Goal: Find specific page/section: Find specific page/section

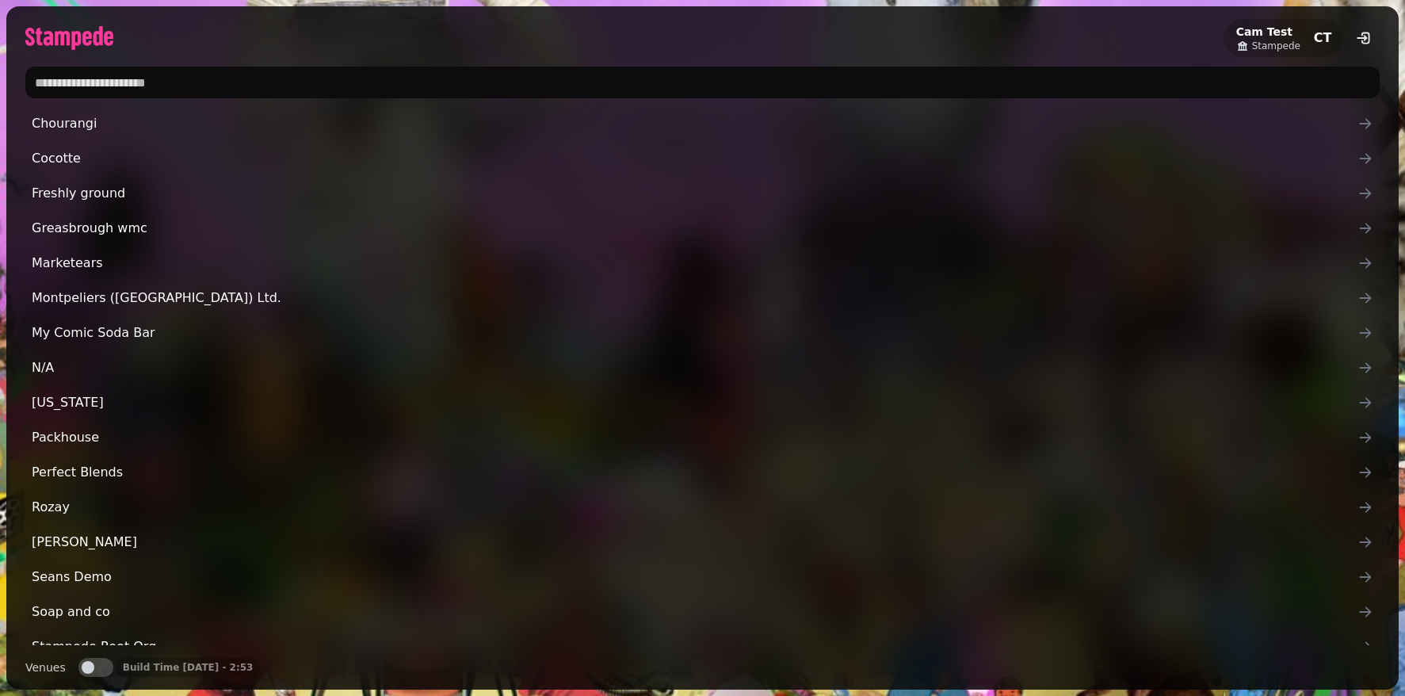
click at [107, 81] on input "text" at bounding box center [702, 83] width 1354 height 32
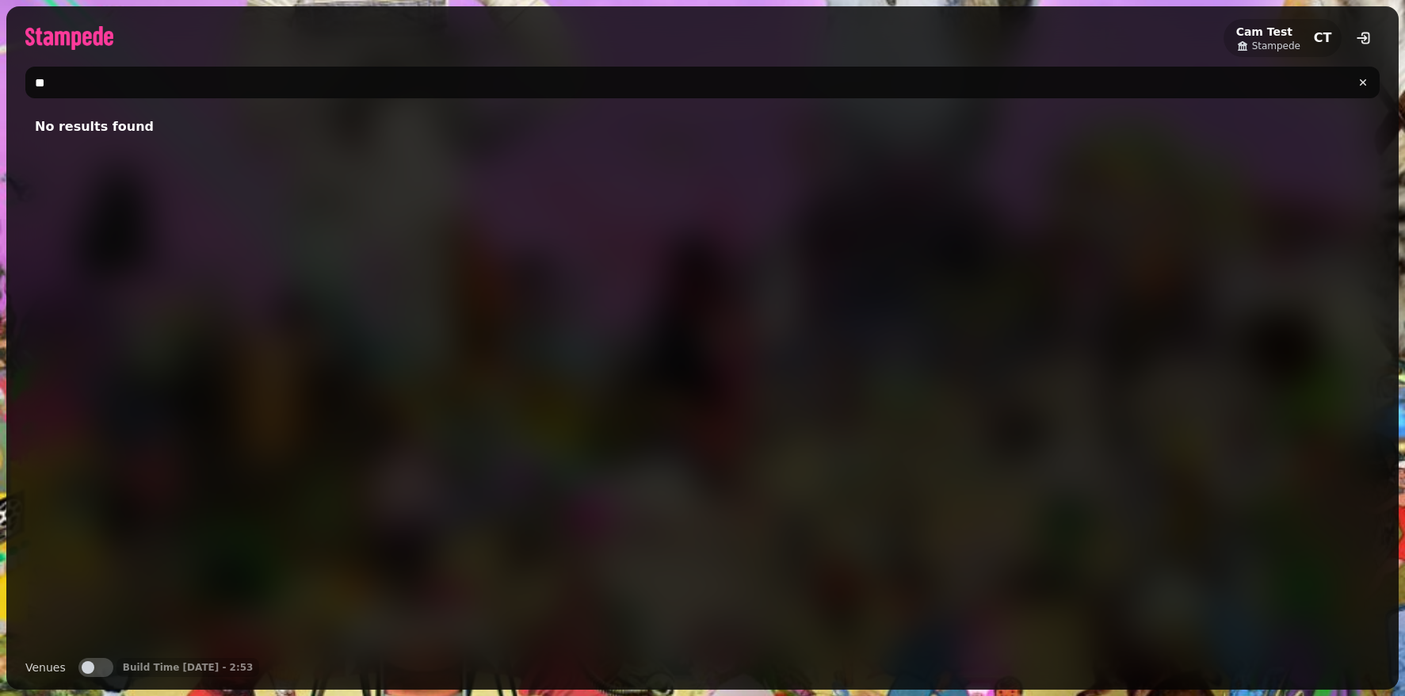
type input "*"
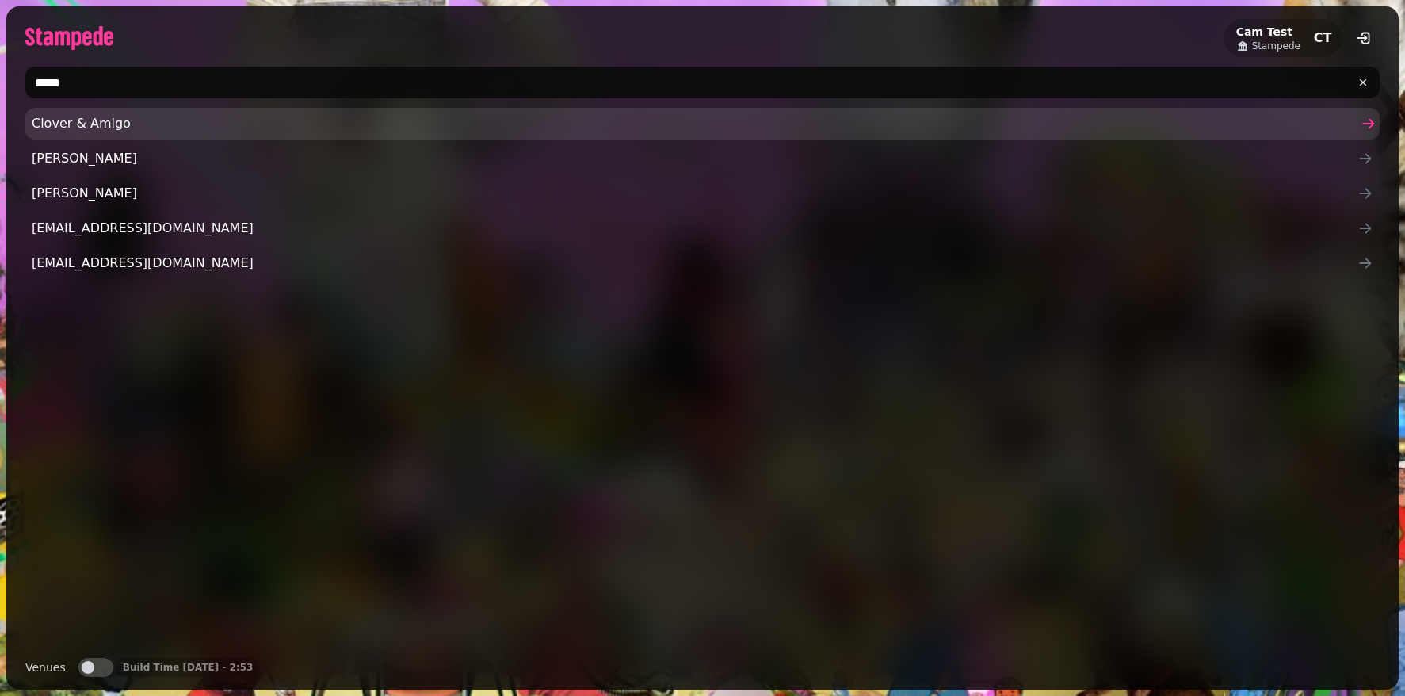
type input "*****"
click at [79, 119] on span "Clover & Amigo" at bounding box center [694, 123] width 1325 height 19
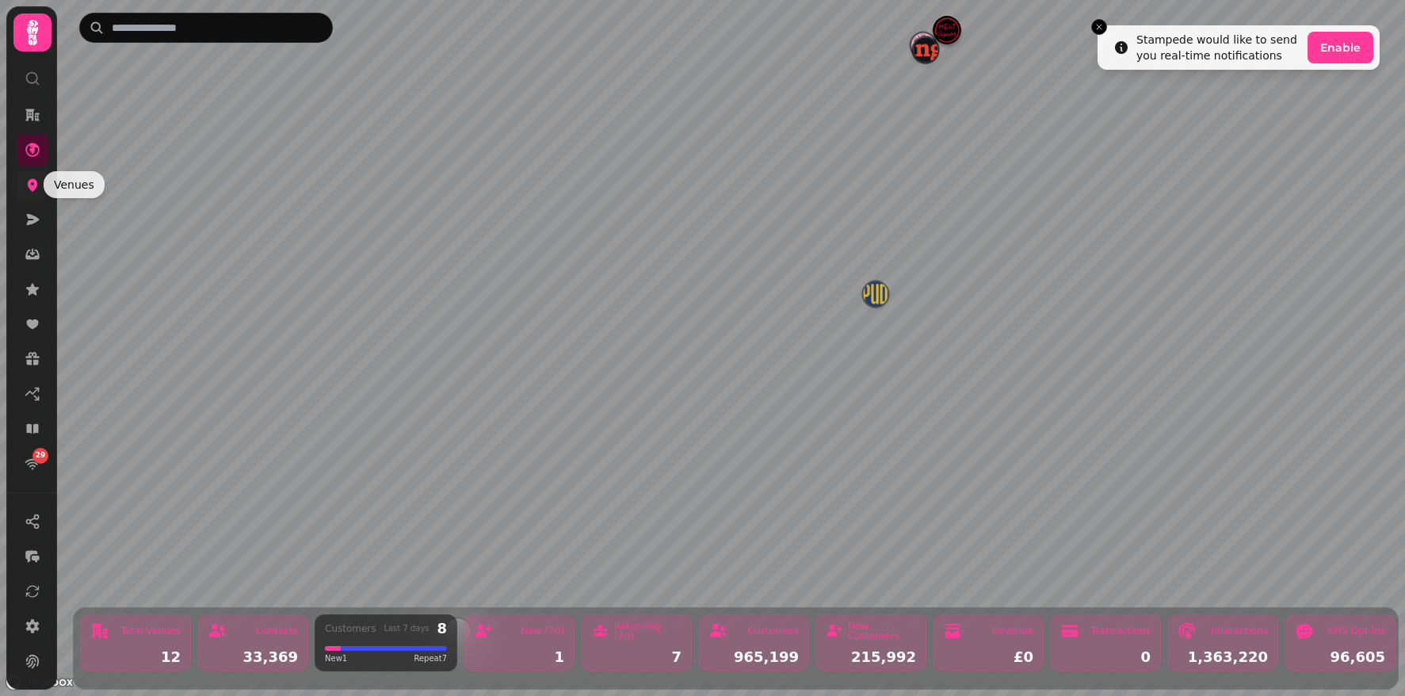
click at [29, 181] on icon at bounding box center [33, 185] width 10 height 13
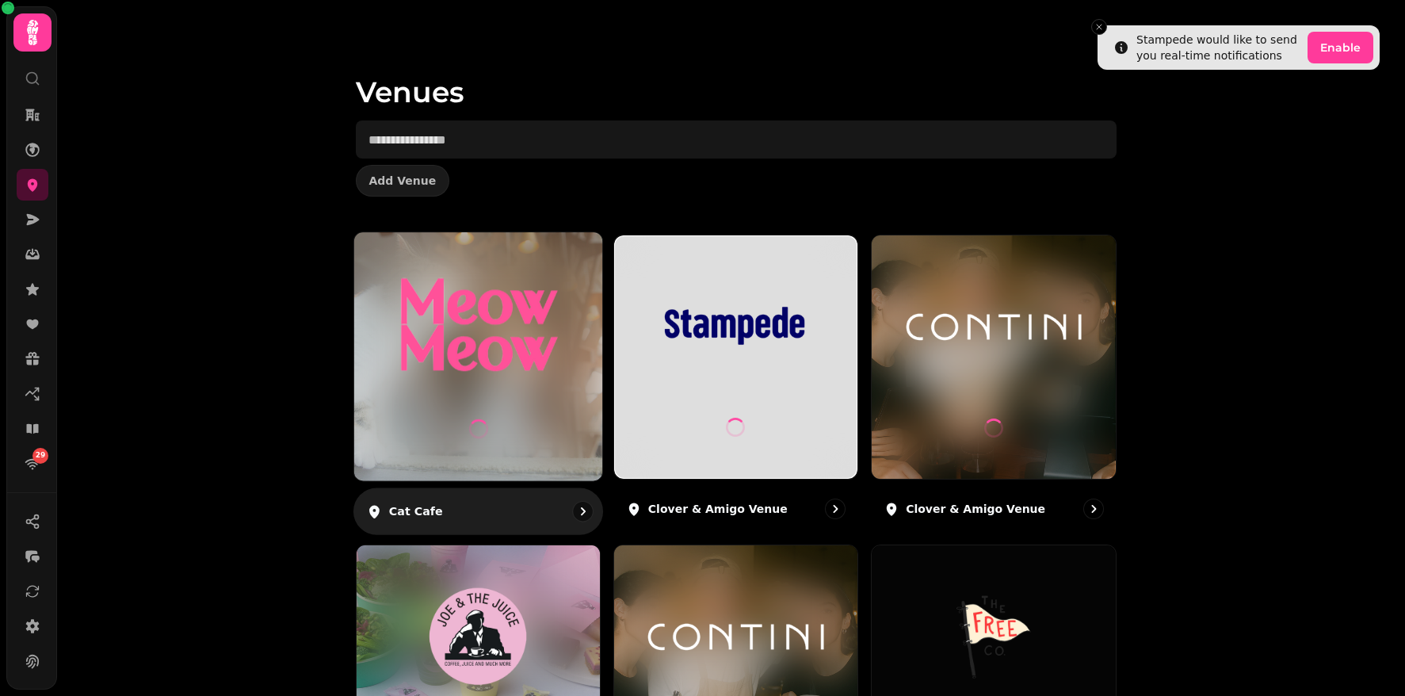
click at [511, 398] on div at bounding box center [477, 356] width 248 height 248
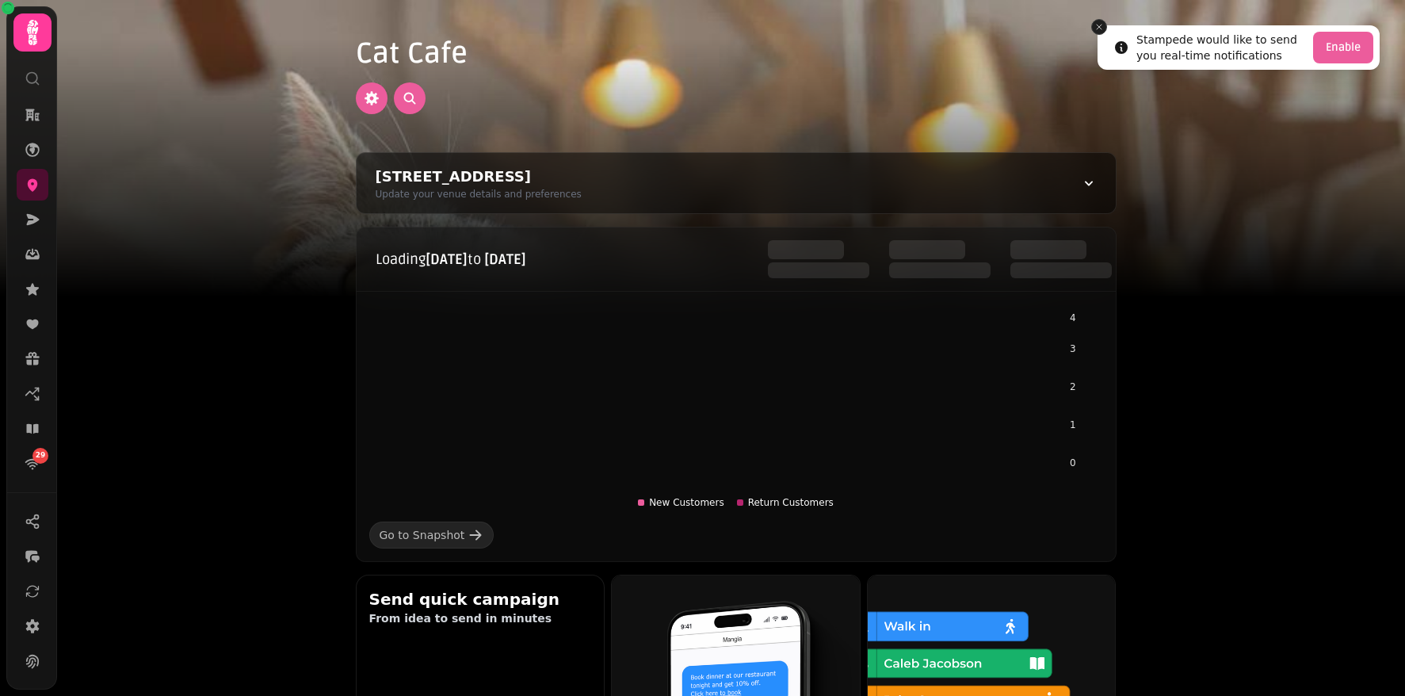
click at [1101, 25] on icon "Close toast" at bounding box center [1099, 27] width 10 height 10
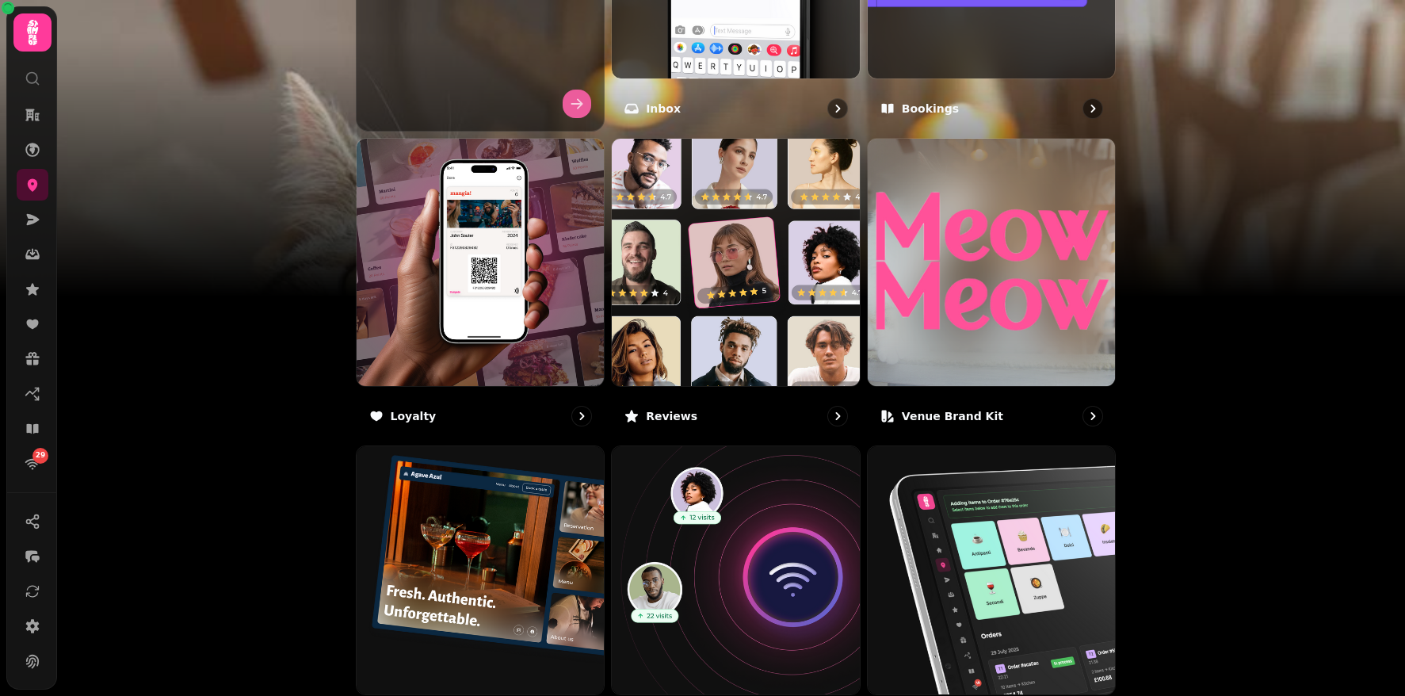
scroll to position [913, 0]
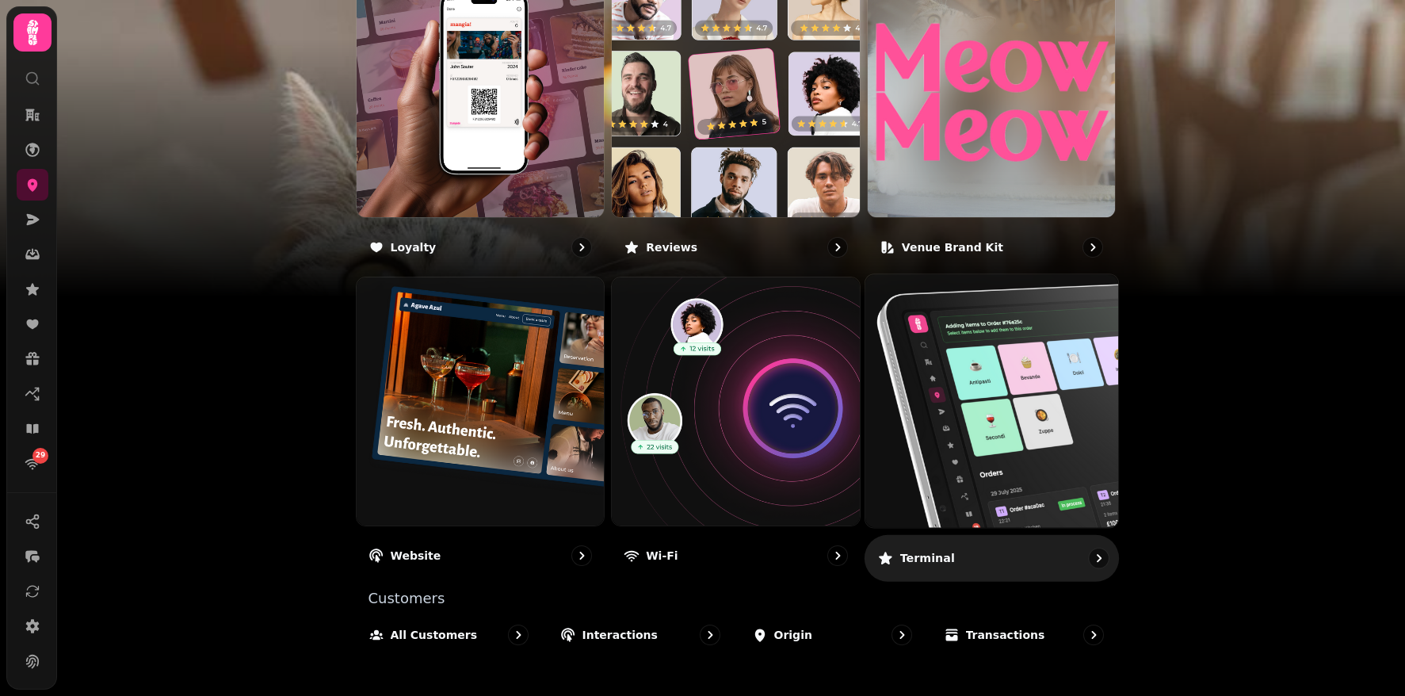
click at [1040, 488] on img at bounding box center [991, 401] width 278 height 278
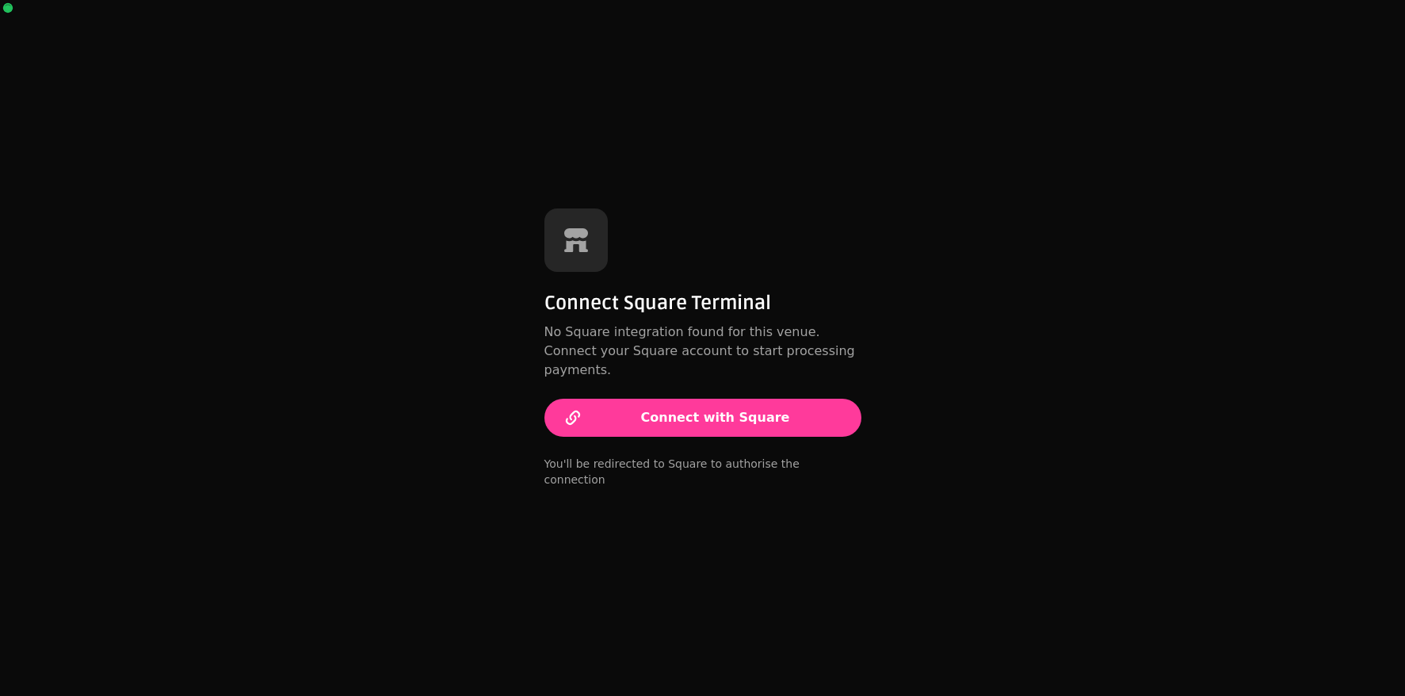
click at [383, 294] on div "Connect Square Terminal No Square integration found for this venue. Connect you…" at bounding box center [702, 348] width 1405 height 696
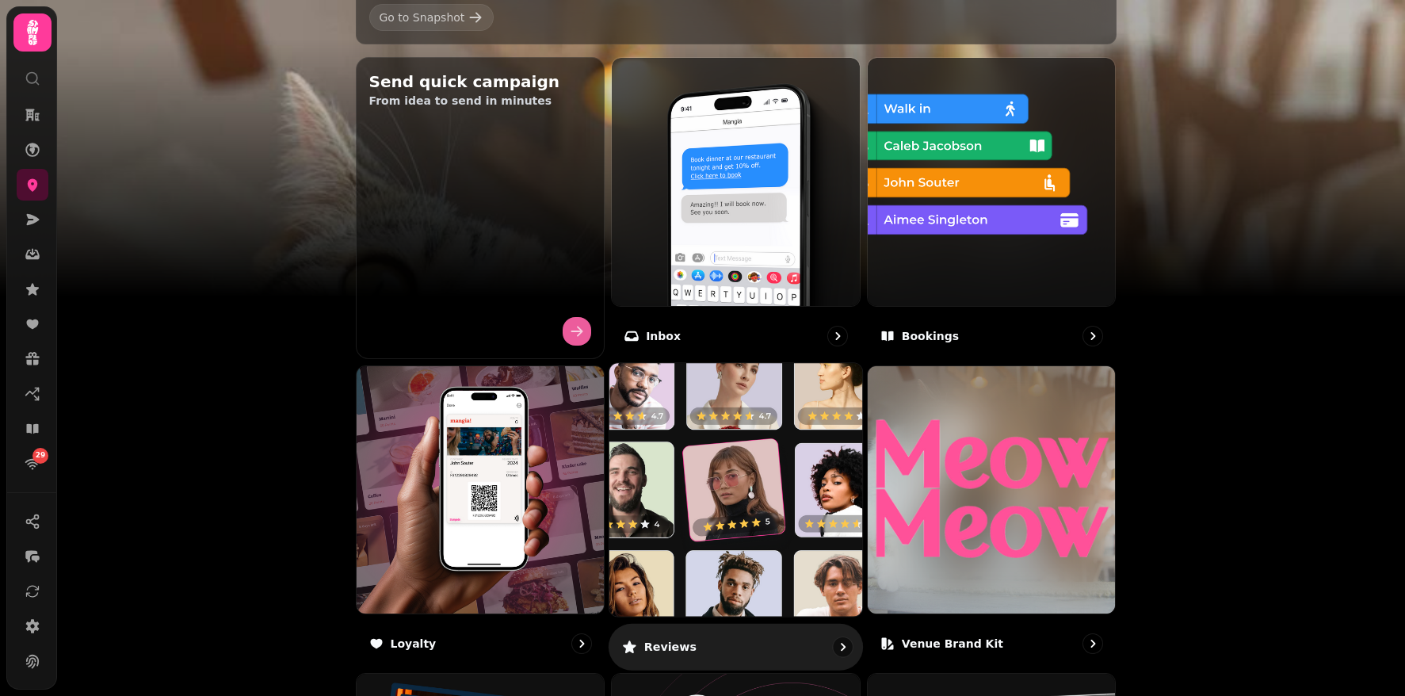
scroll to position [270, 0]
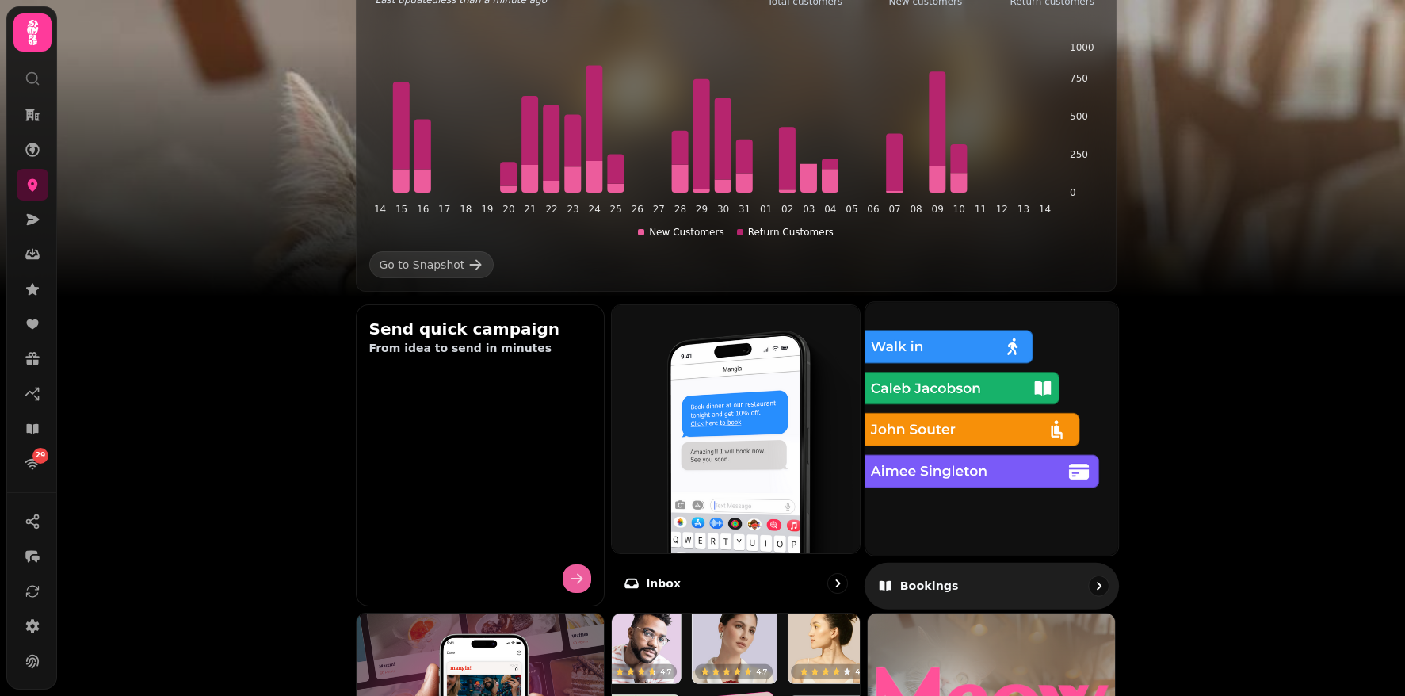
click at [997, 489] on img at bounding box center [991, 428] width 278 height 278
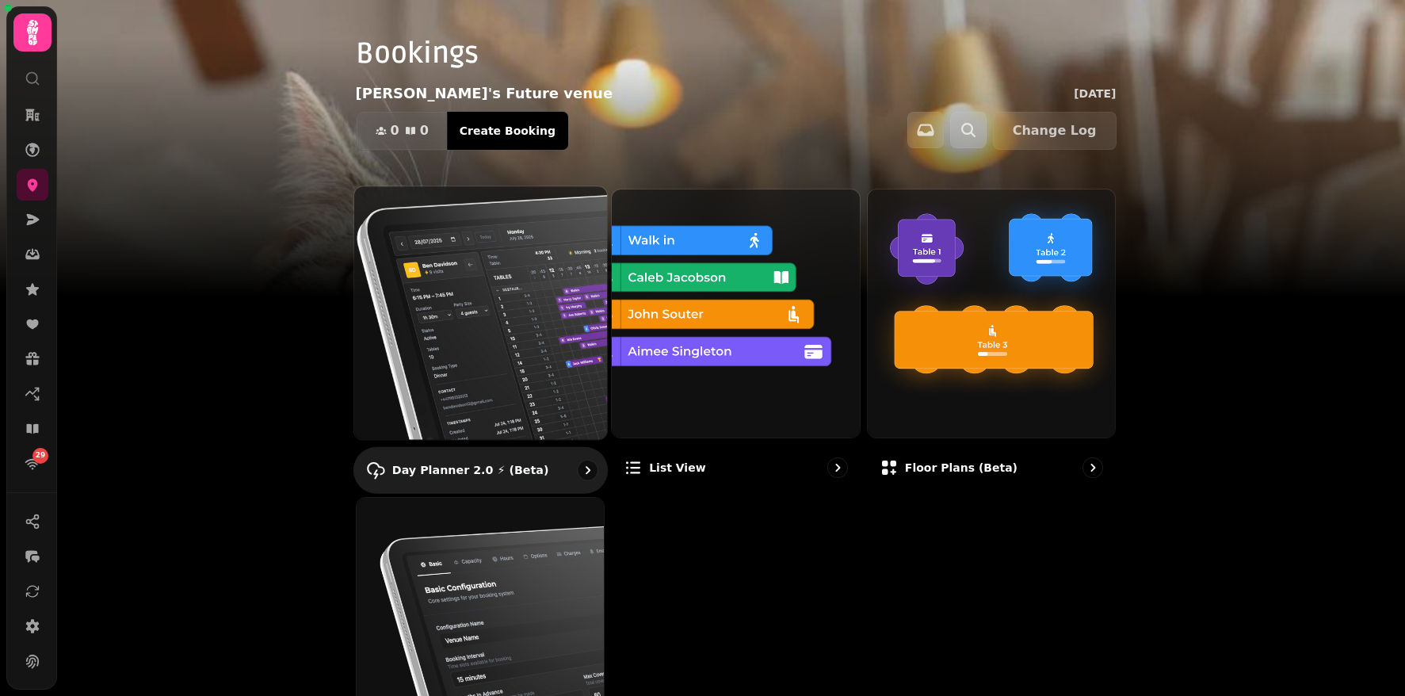
scroll to position [153, 0]
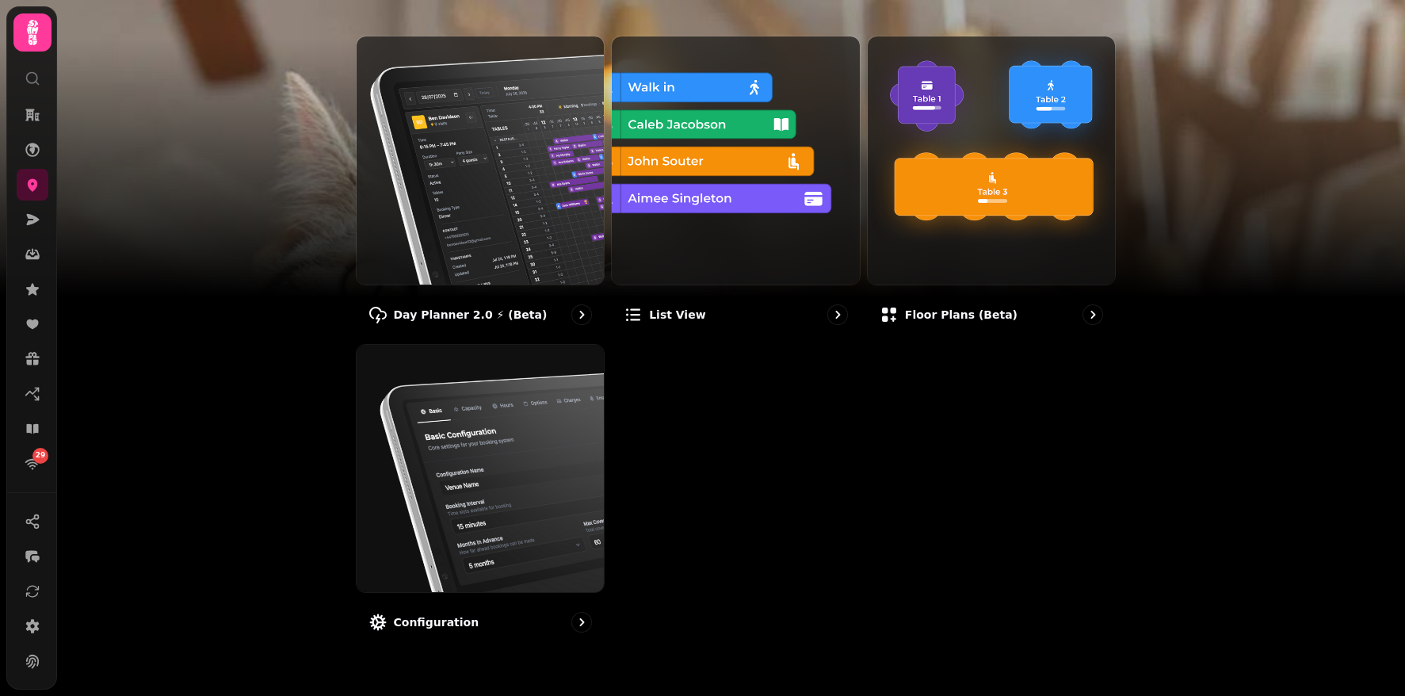
click at [267, 148] on img at bounding box center [702, 198] width 1405 height 396
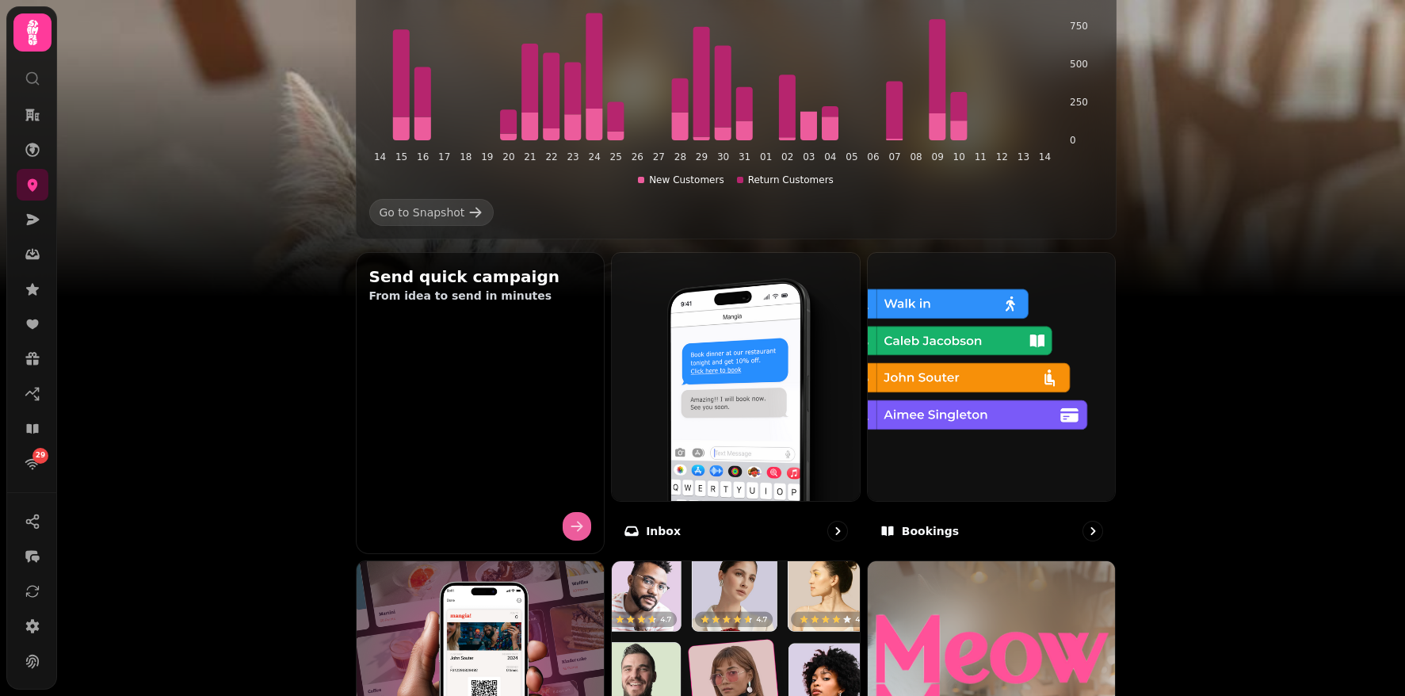
scroll to position [752, 0]
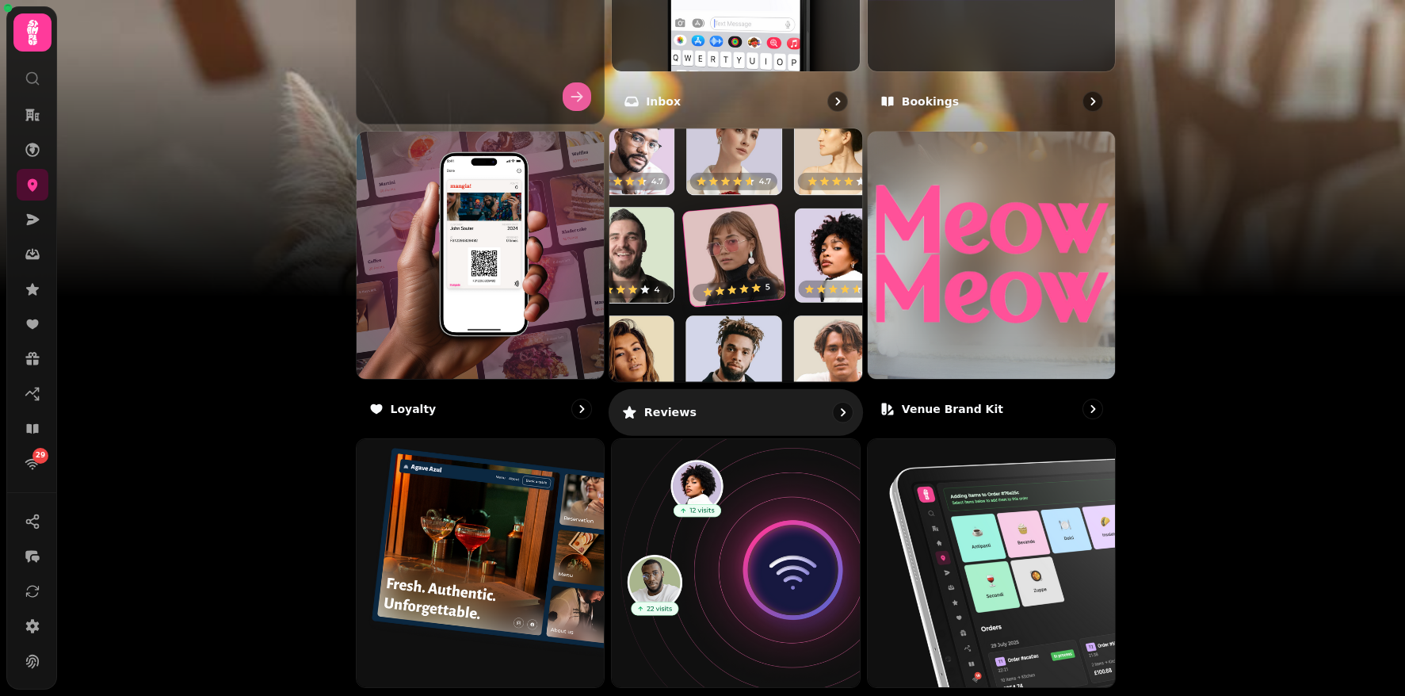
click at [742, 315] on img at bounding box center [736, 255] width 278 height 278
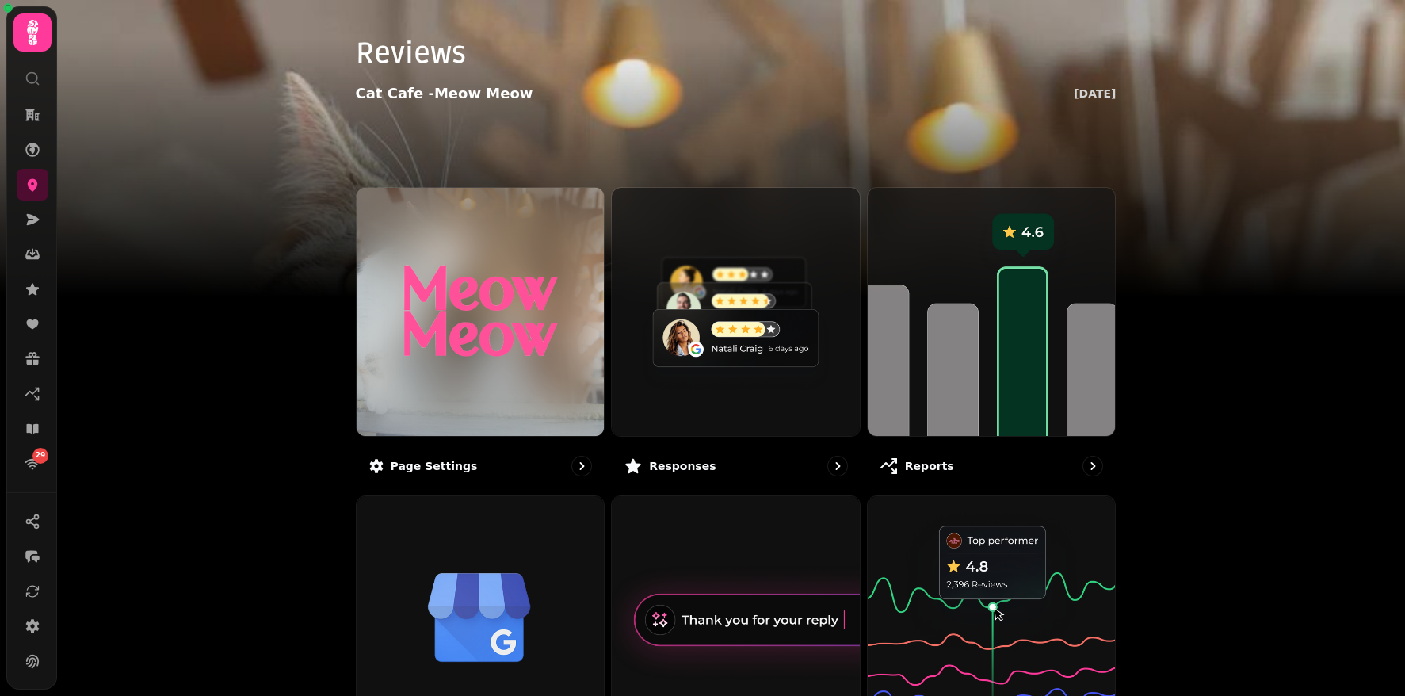
click at [258, 128] on img at bounding box center [702, 198] width 1405 height 396
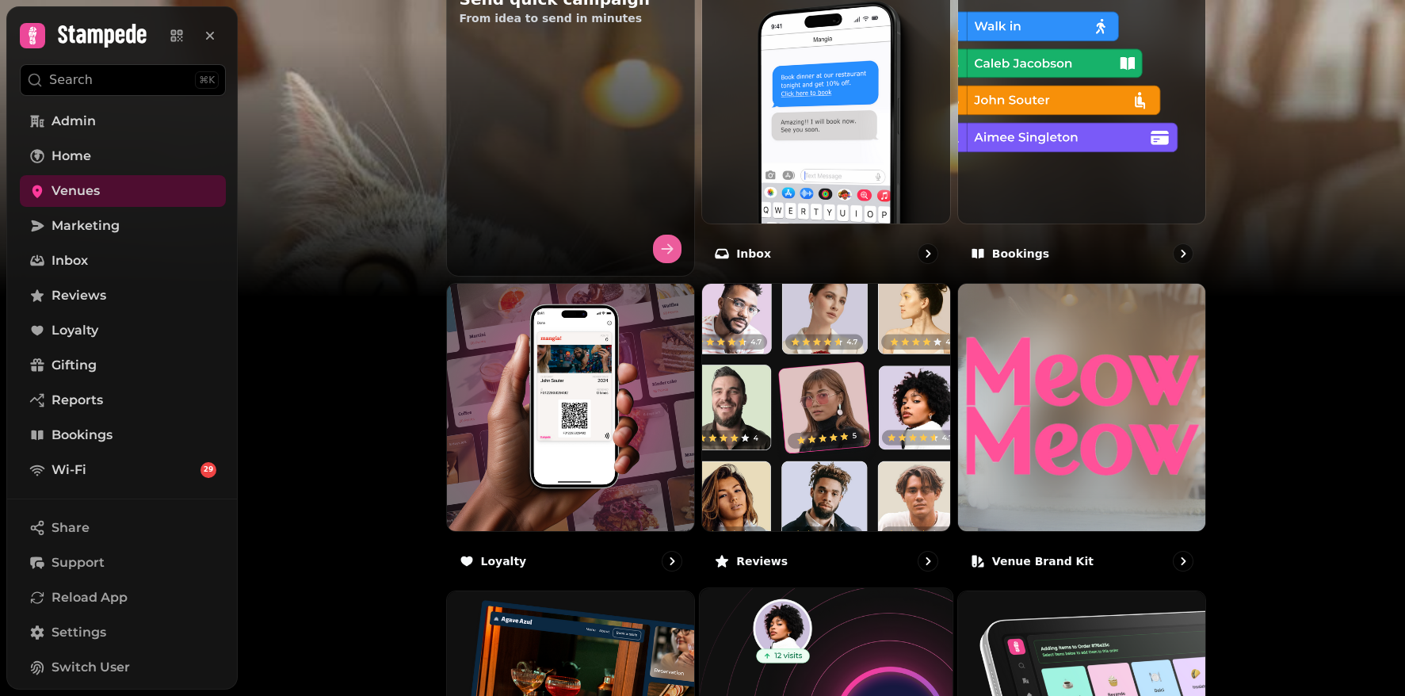
scroll to position [574, 0]
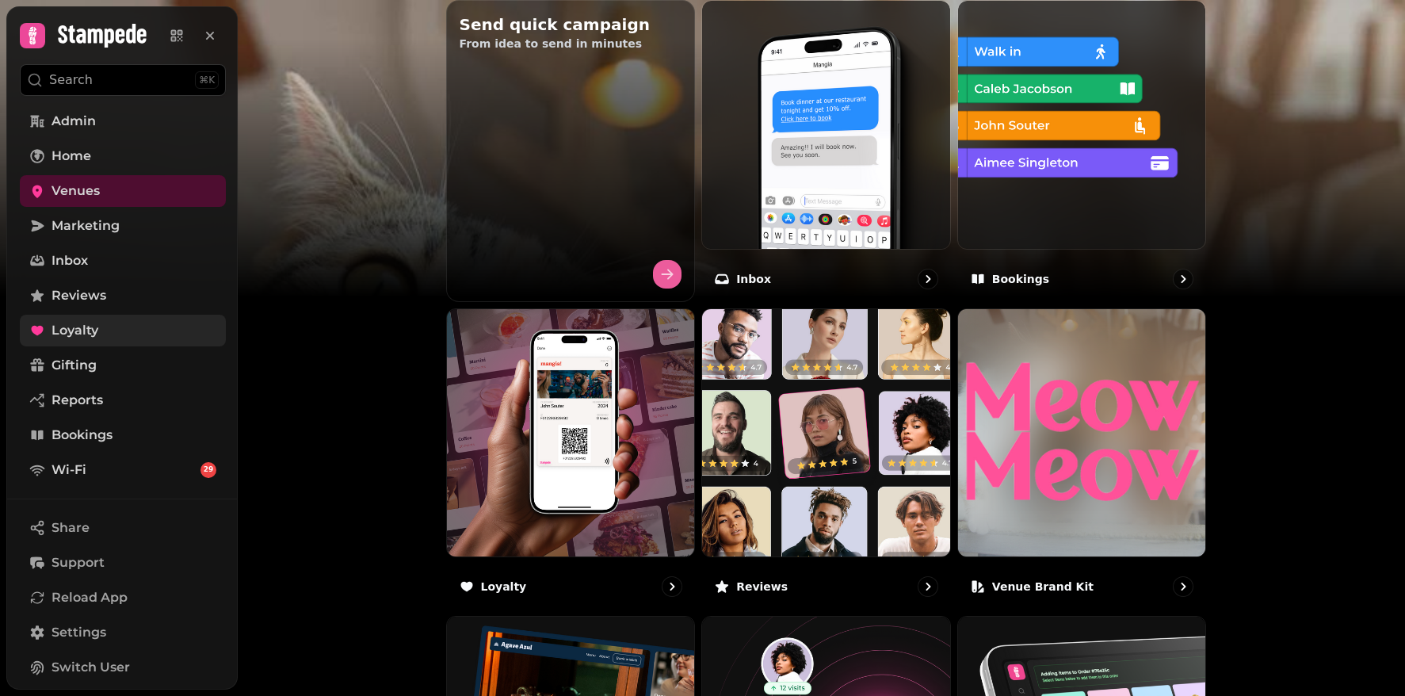
click at [79, 322] on span "Loyalty" at bounding box center [74, 330] width 47 height 19
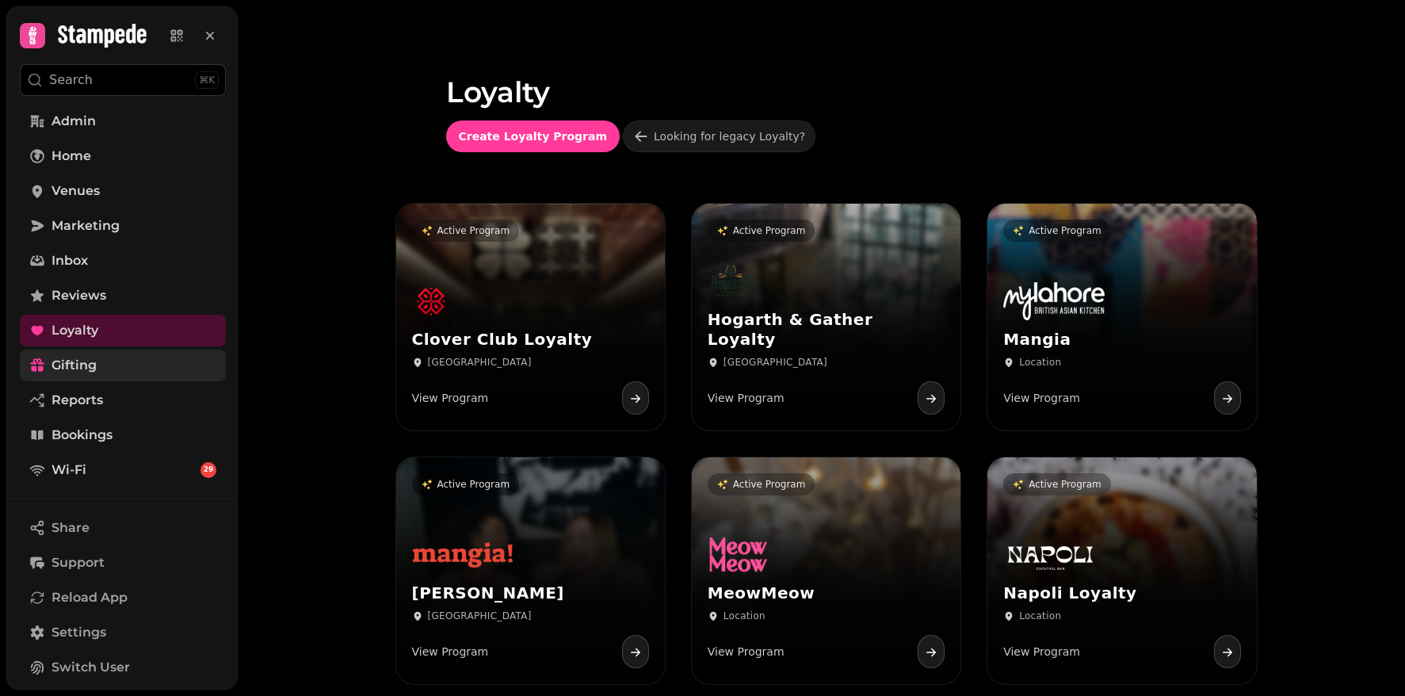
click at [70, 360] on span "Gifting" at bounding box center [73, 365] width 45 height 19
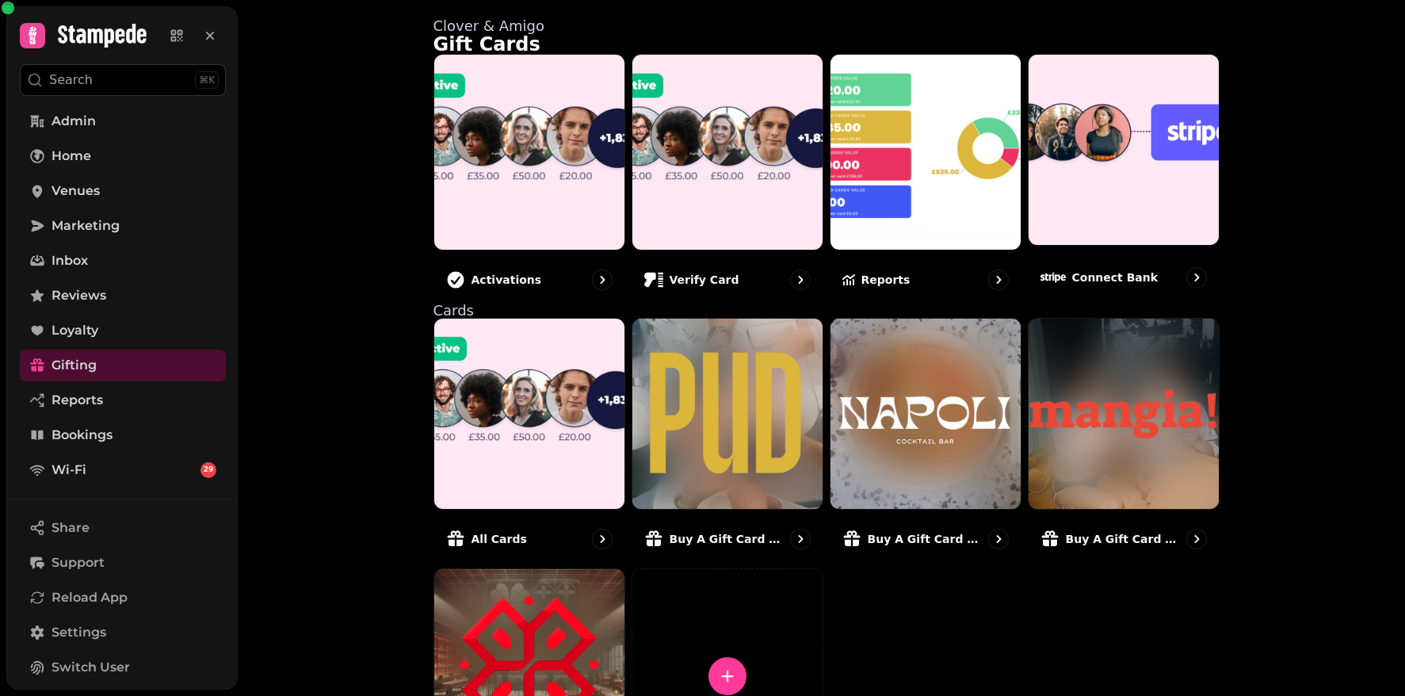
click at [267, 343] on div "Clover & Amigo Gift Cards Activations Verify card Reports Connect bank Cards Al…" at bounding box center [821, 348] width 1167 height 696
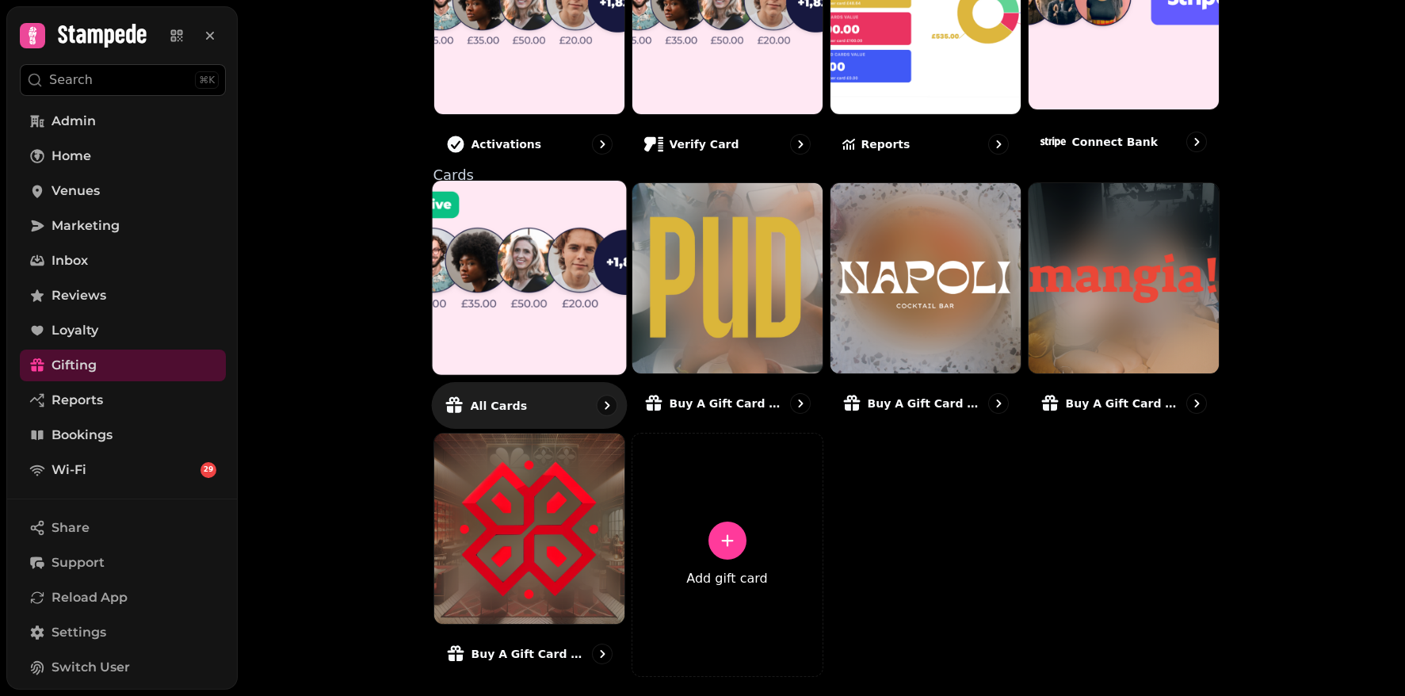
click at [551, 277] on img at bounding box center [528, 277] width 213 height 213
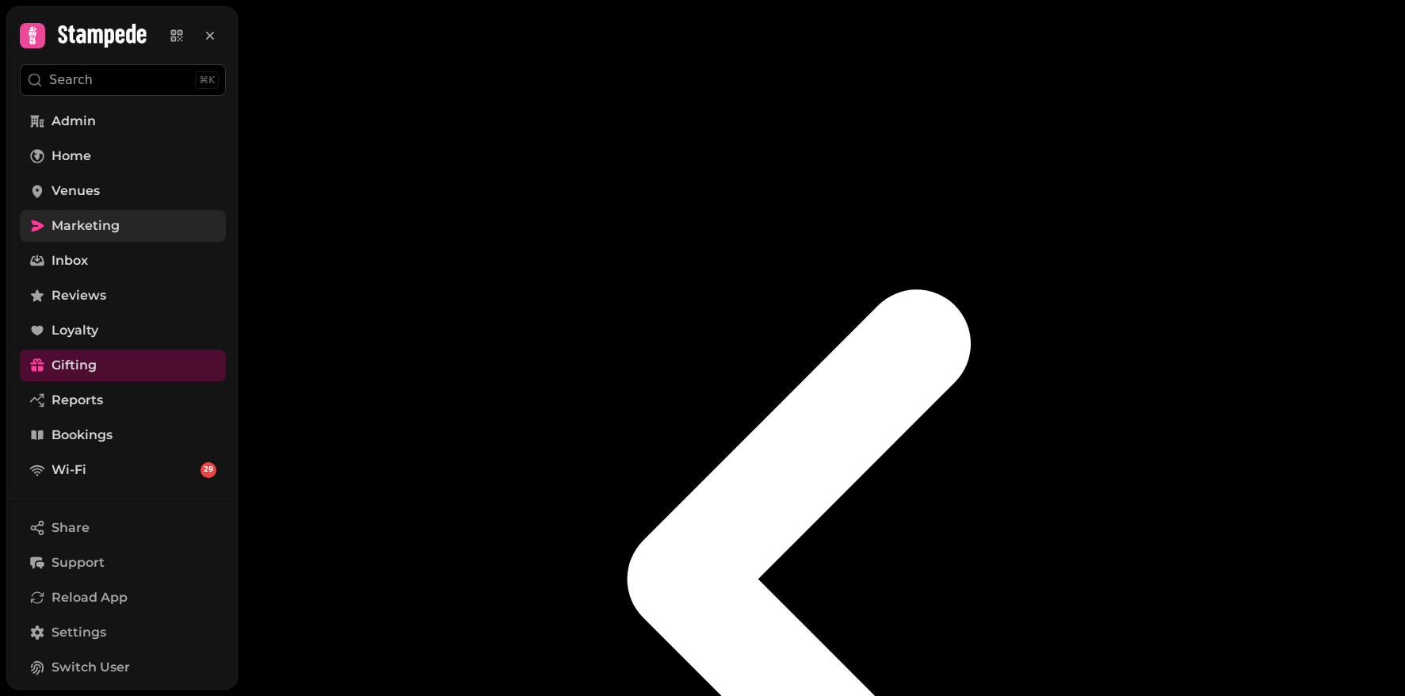
click at [86, 220] on span "Marketing" at bounding box center [85, 225] width 68 height 19
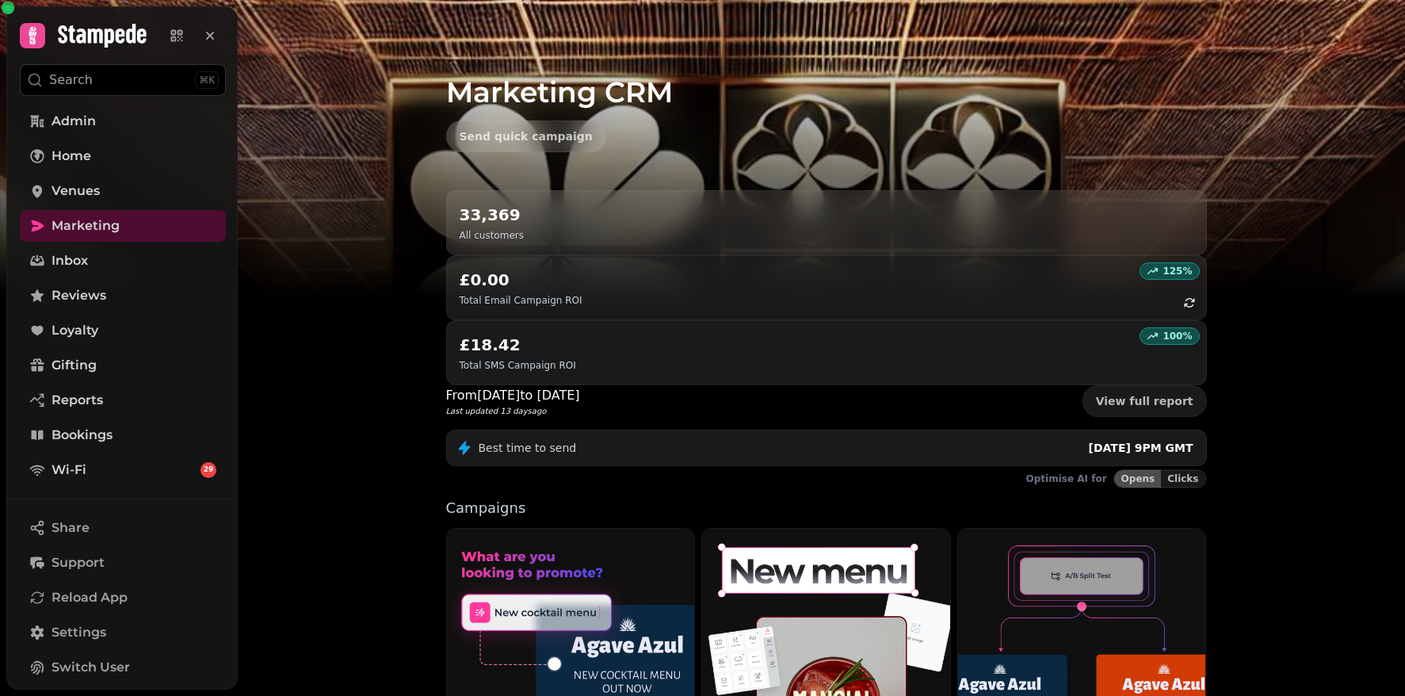
click at [306, 383] on img at bounding box center [702, 198] width 1405 height 396
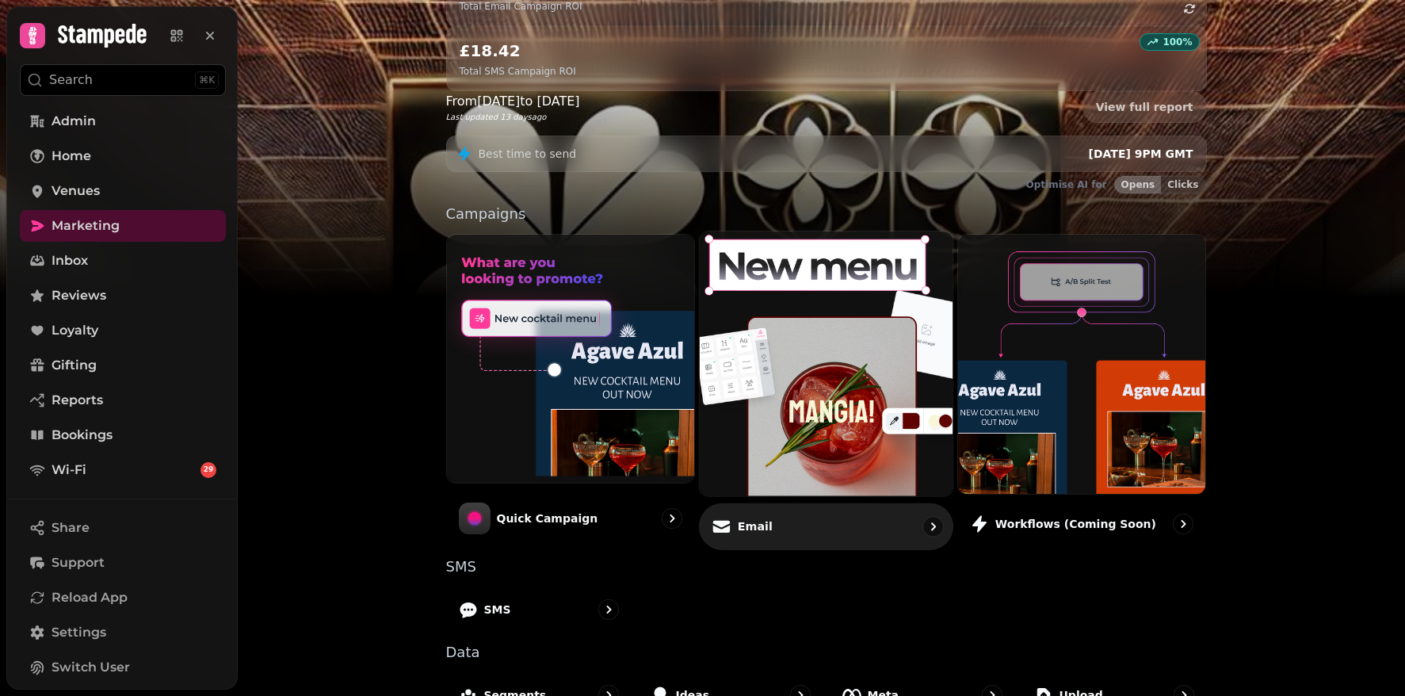
click at [859, 315] on img at bounding box center [826, 363] width 278 height 291
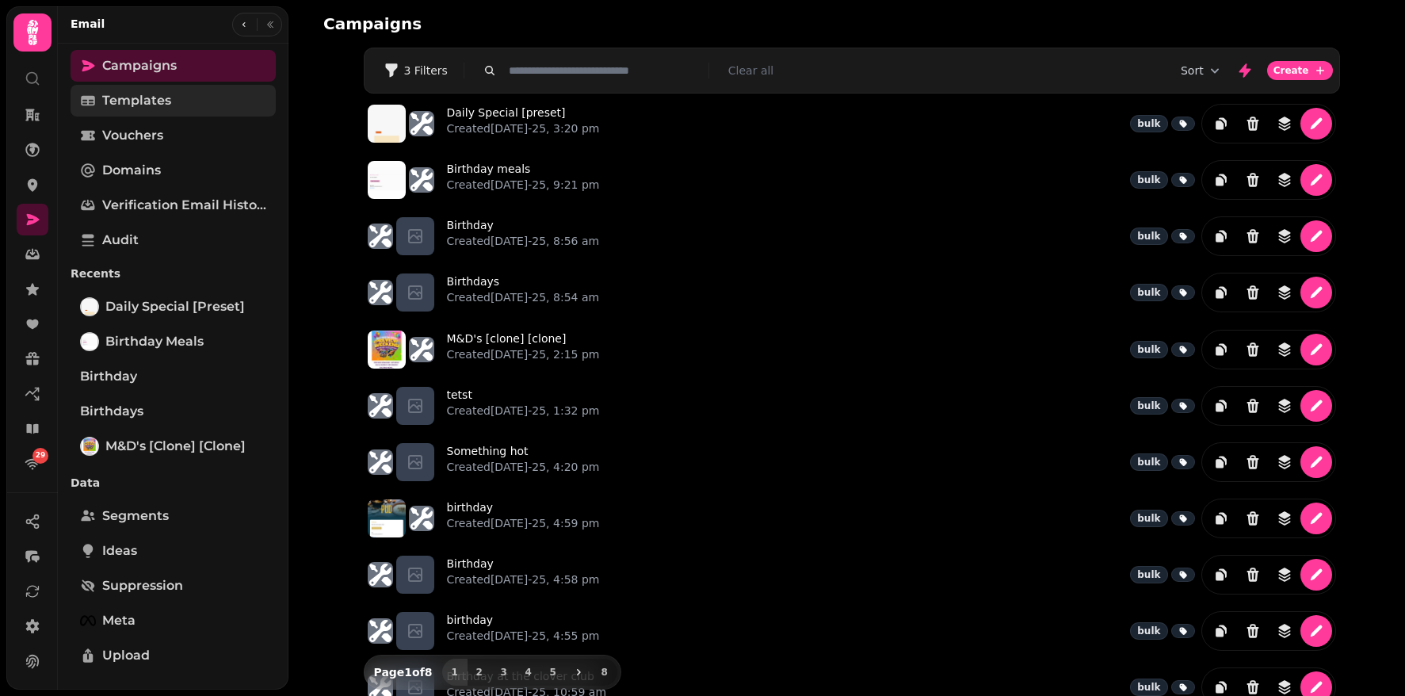
click at [147, 105] on span "Templates" at bounding box center [136, 100] width 69 height 19
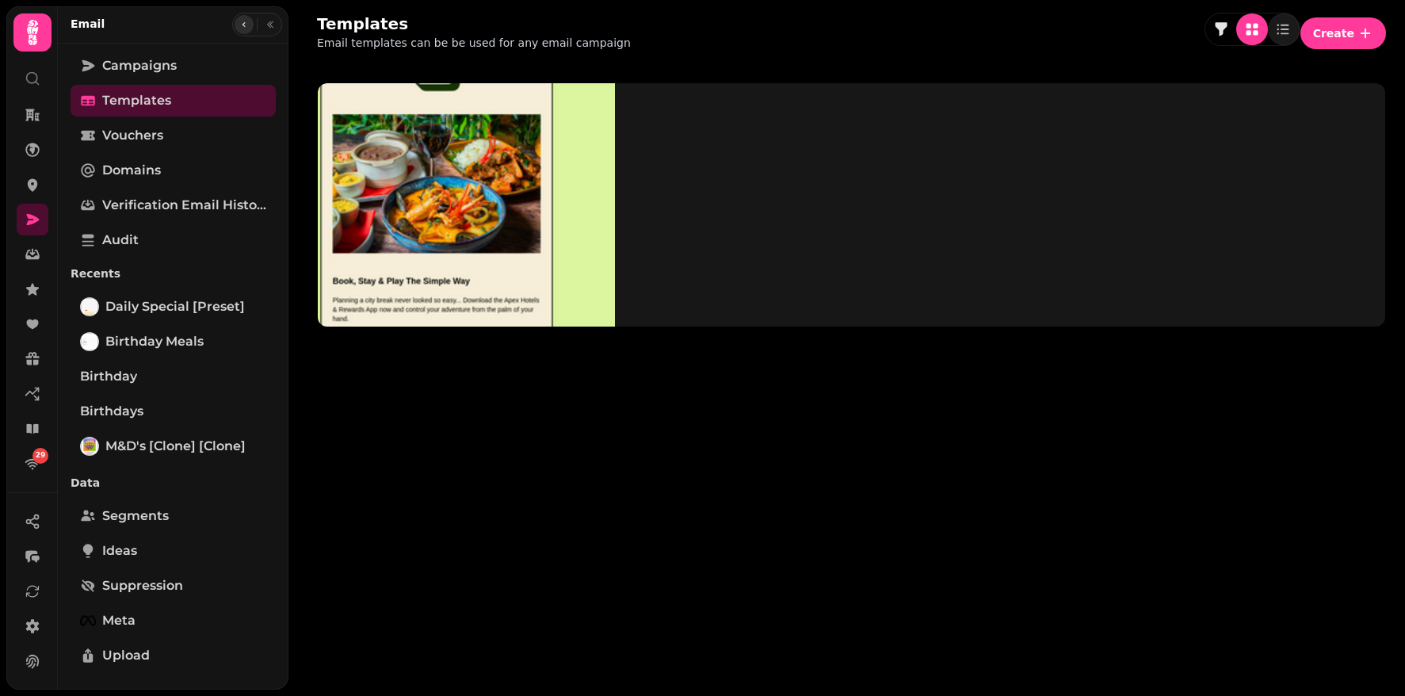
click at [242, 27] on icon "button" at bounding box center [244, 25] width 10 height 10
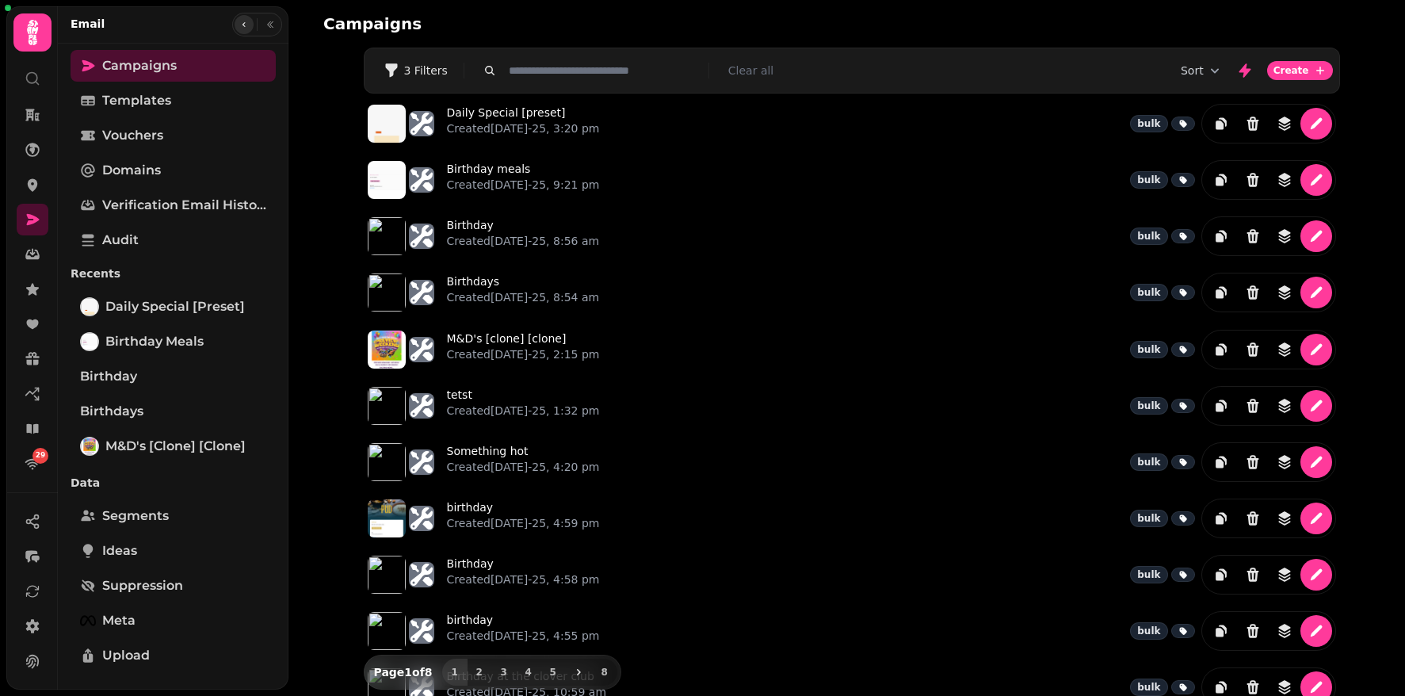
click at [235, 29] on button "button" at bounding box center [244, 24] width 19 height 19
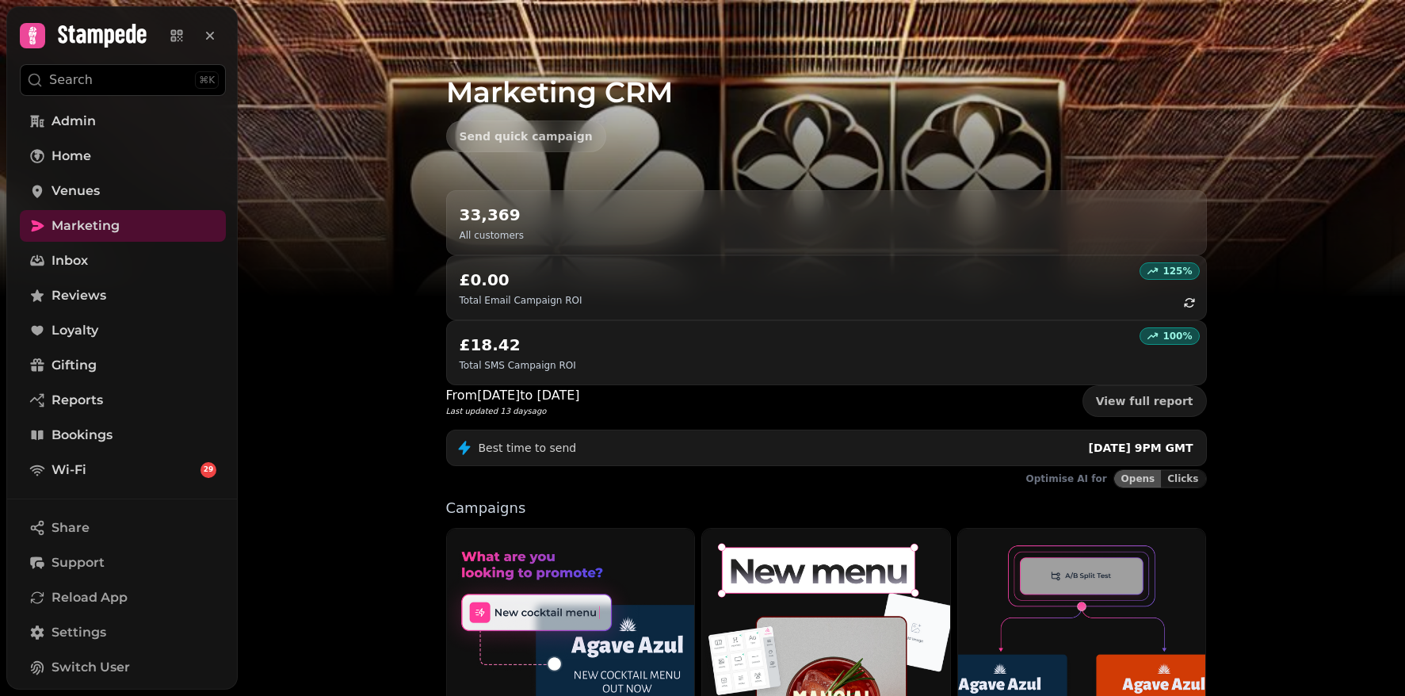
click at [365, 389] on img at bounding box center [702, 198] width 1405 height 396
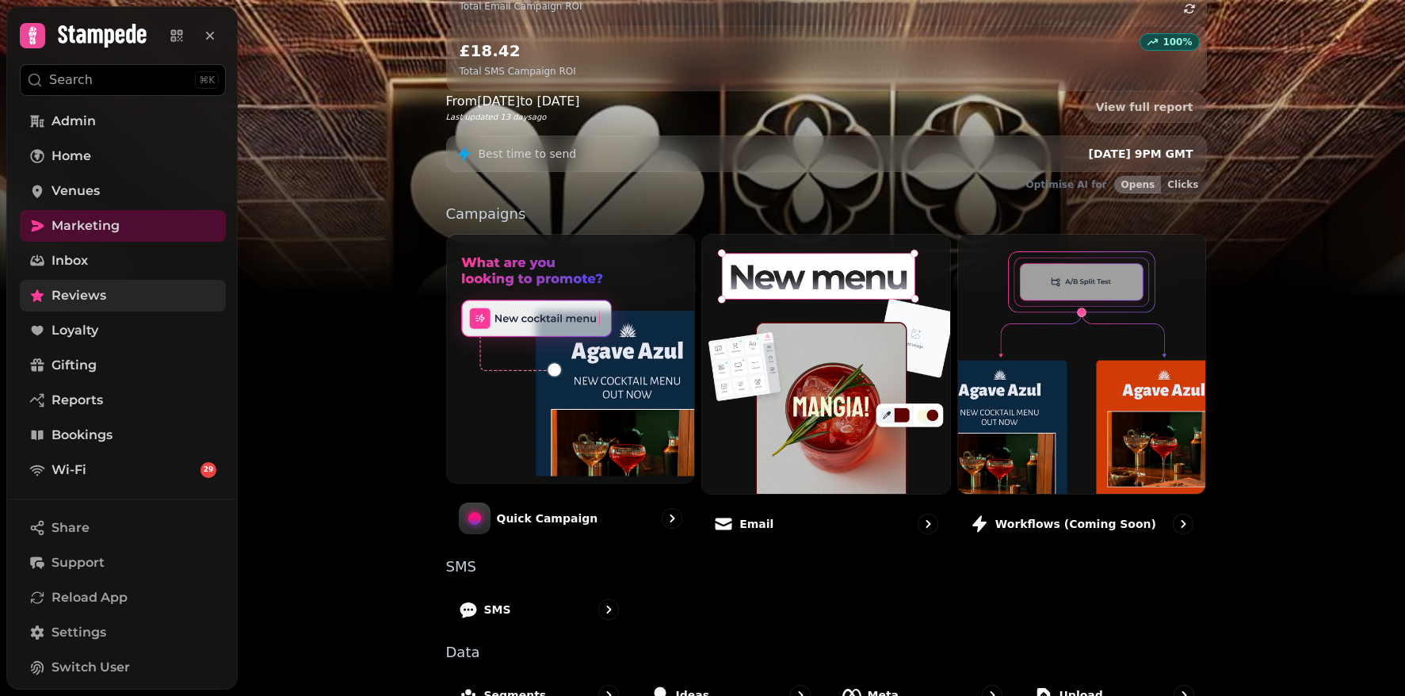
click at [92, 303] on span "Reviews" at bounding box center [78, 295] width 55 height 19
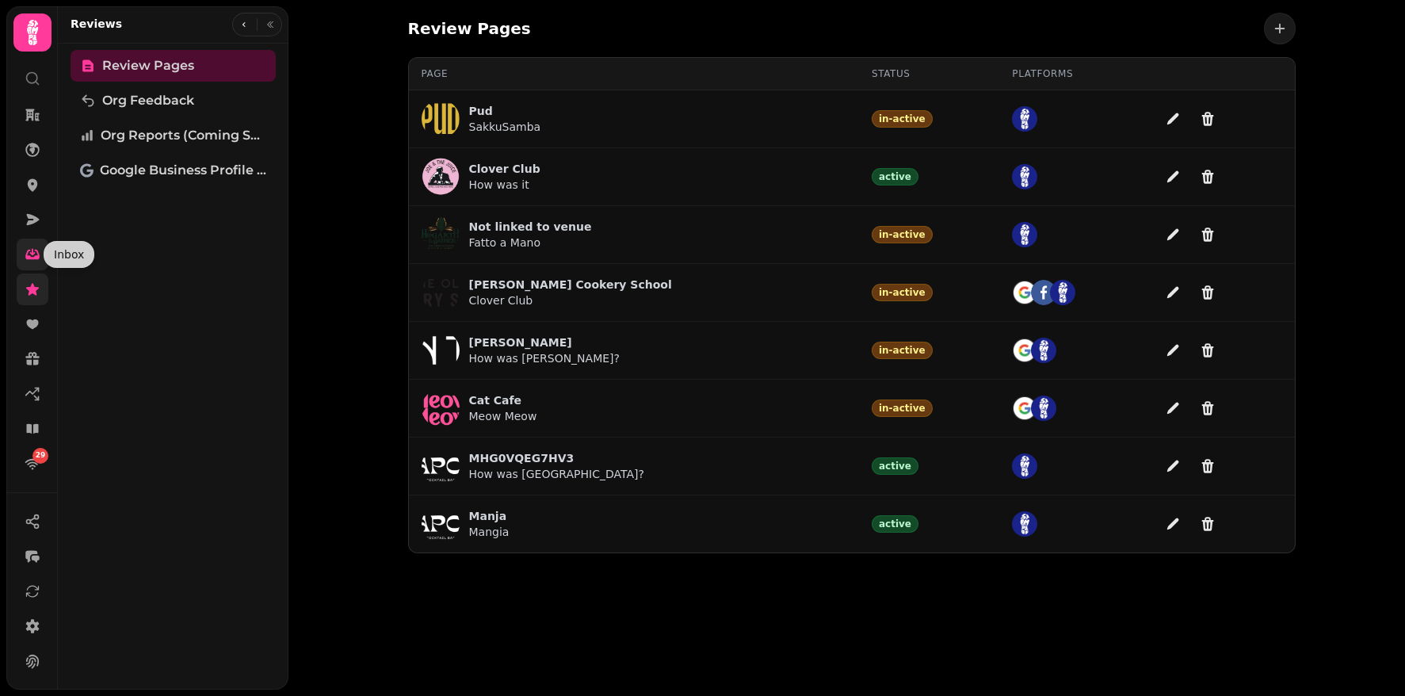
click at [31, 249] on icon at bounding box center [33, 254] width 16 height 16
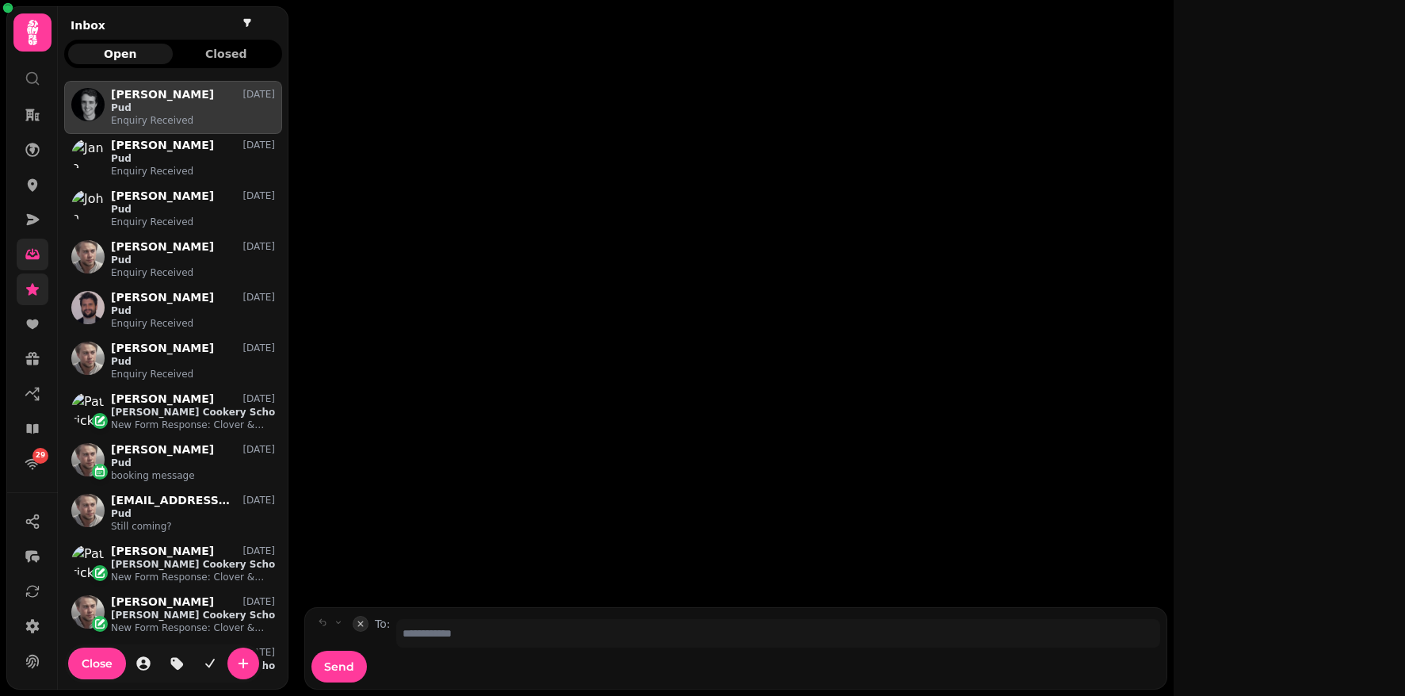
scroll to position [601, 218]
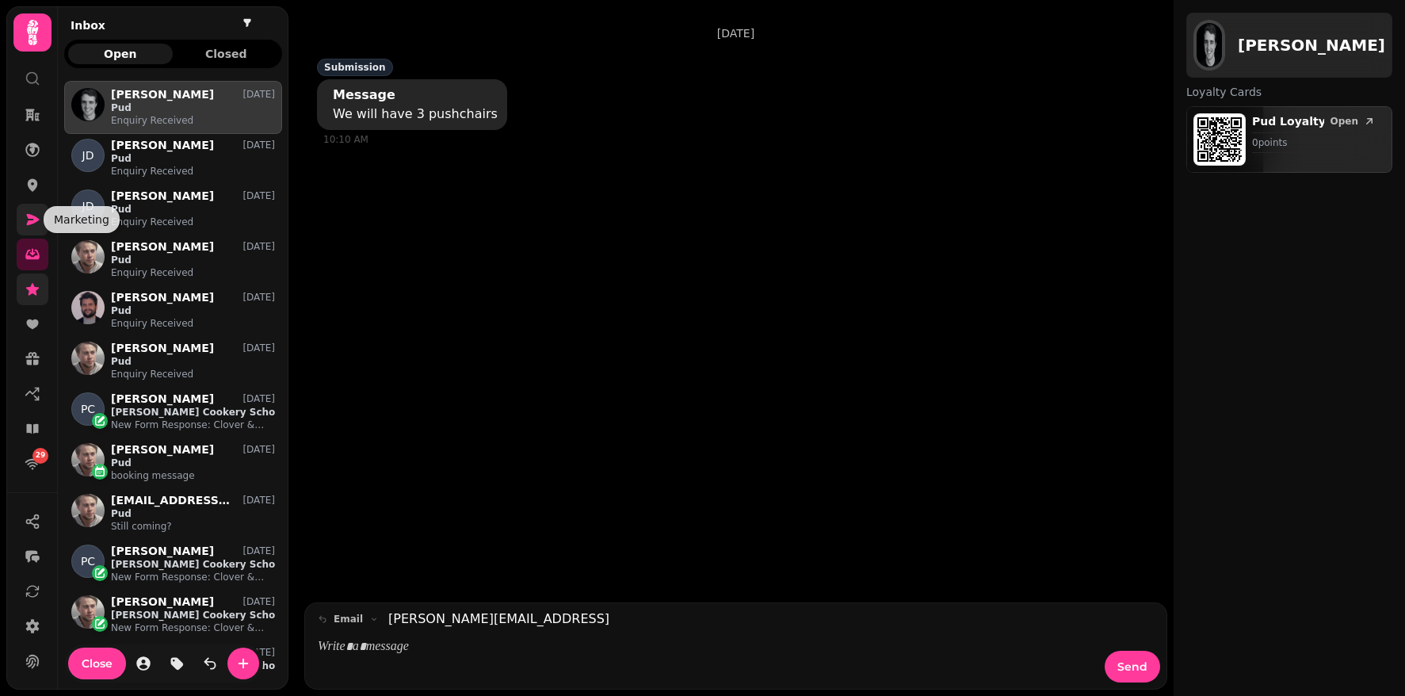
click at [29, 213] on icon at bounding box center [33, 220] width 16 height 16
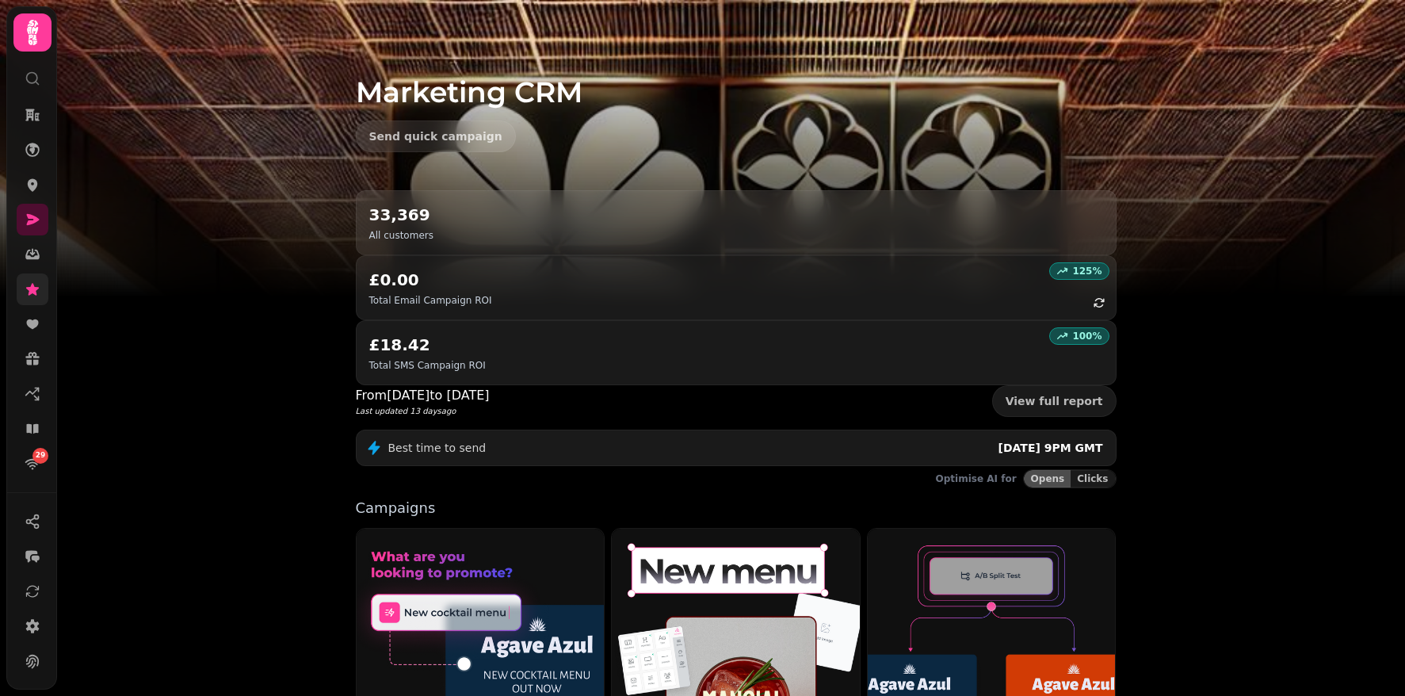
scroll to position [289, 0]
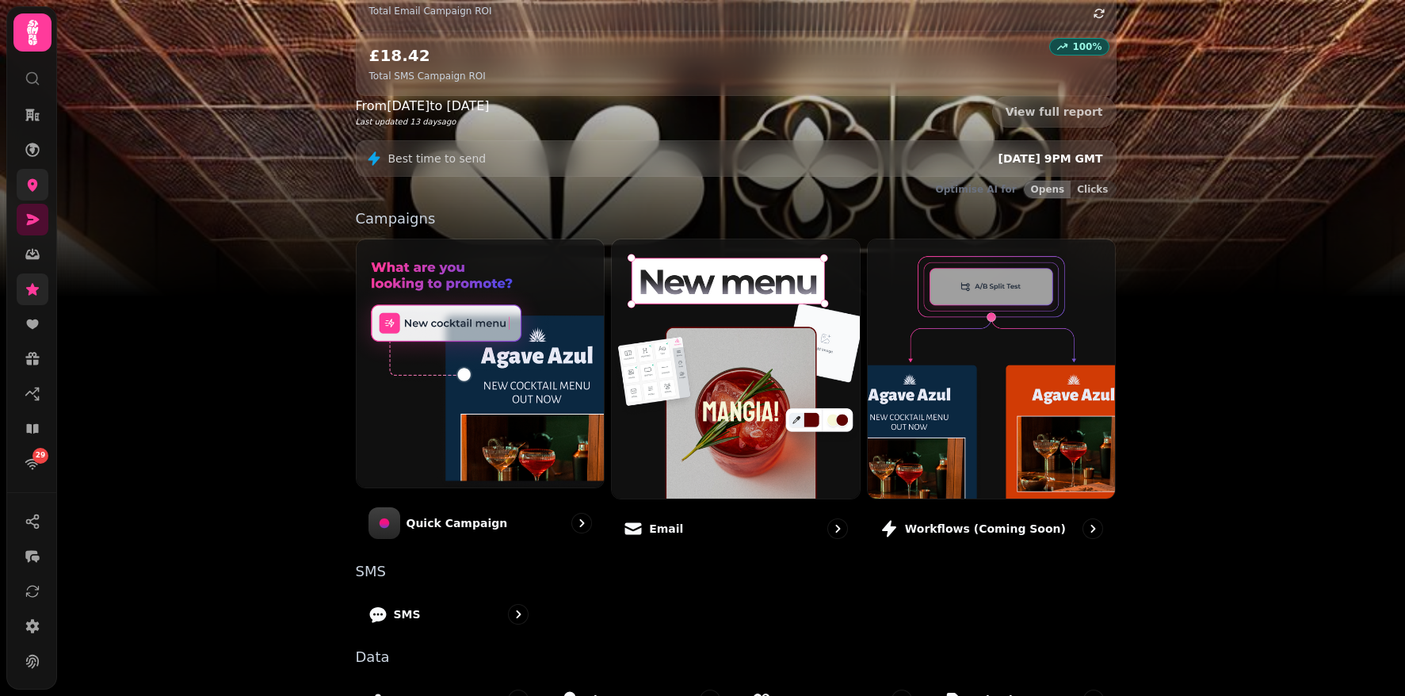
click at [36, 193] on link at bounding box center [33, 185] width 32 height 32
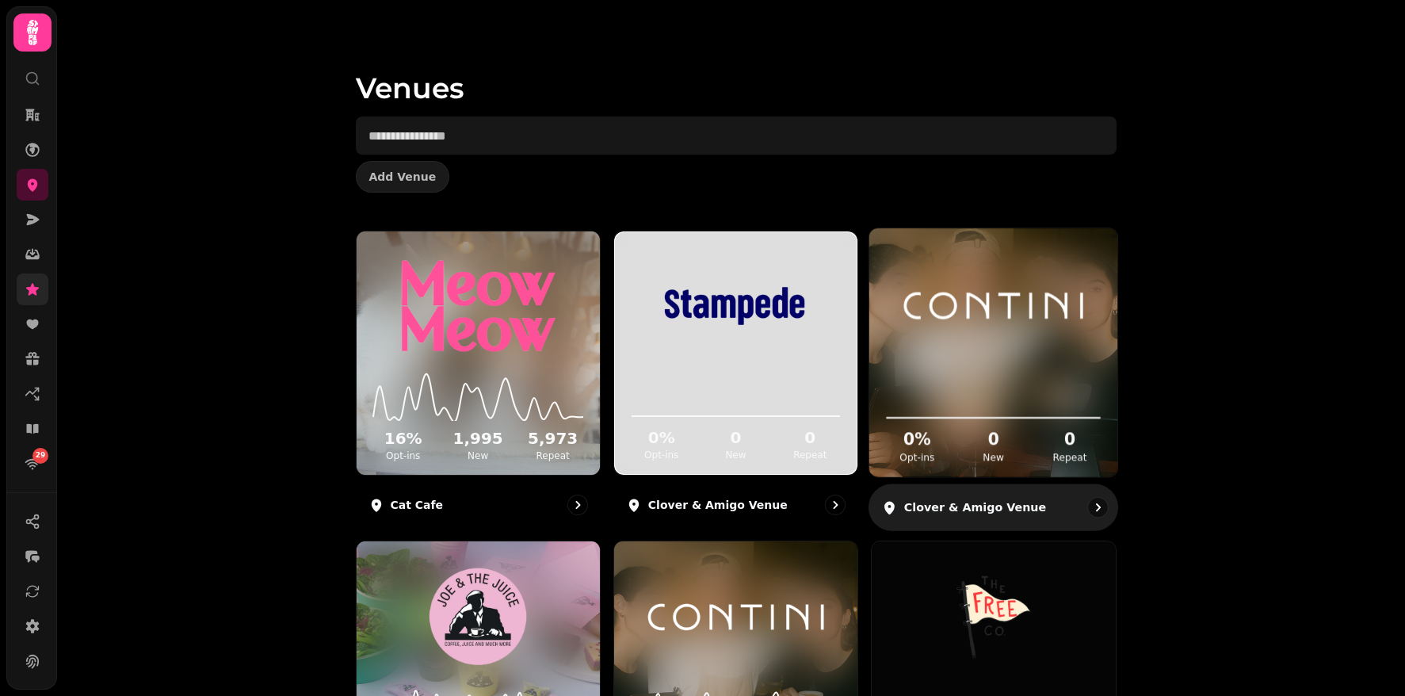
scroll to position [234, 0]
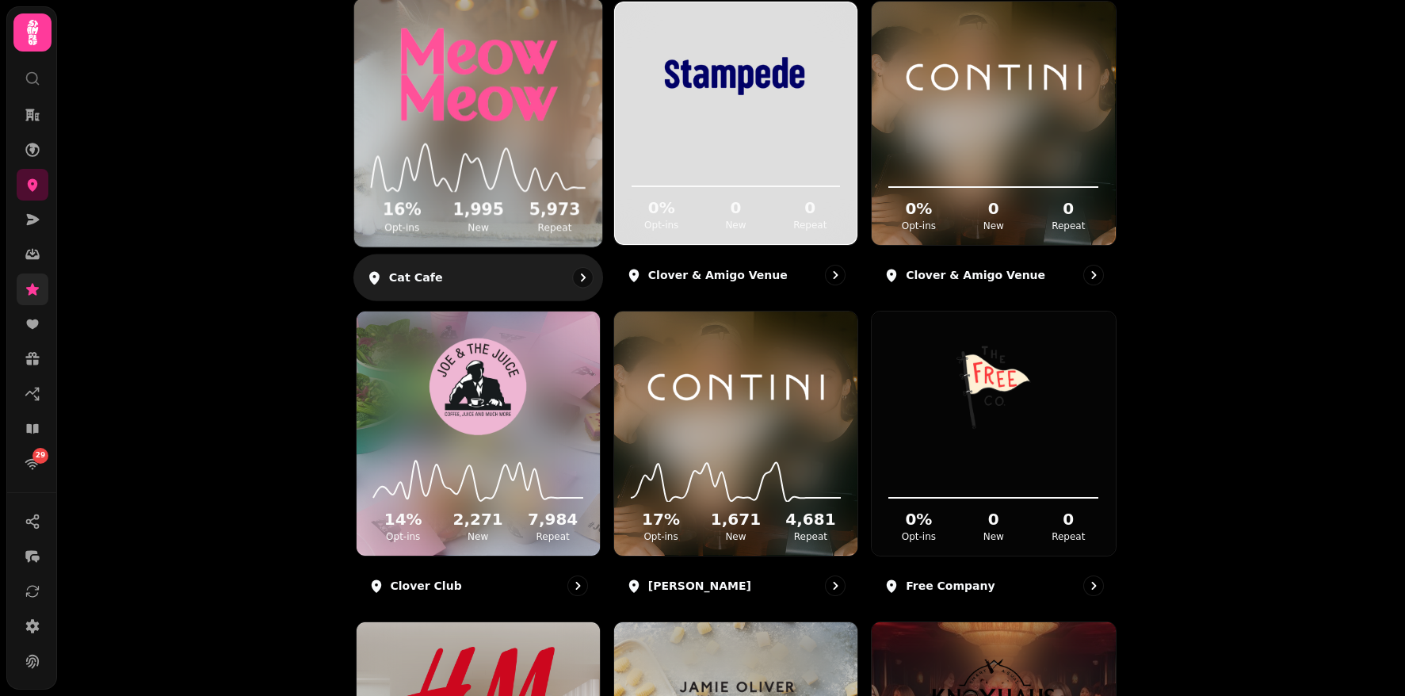
click at [501, 84] on img at bounding box center [478, 76] width 186 height 104
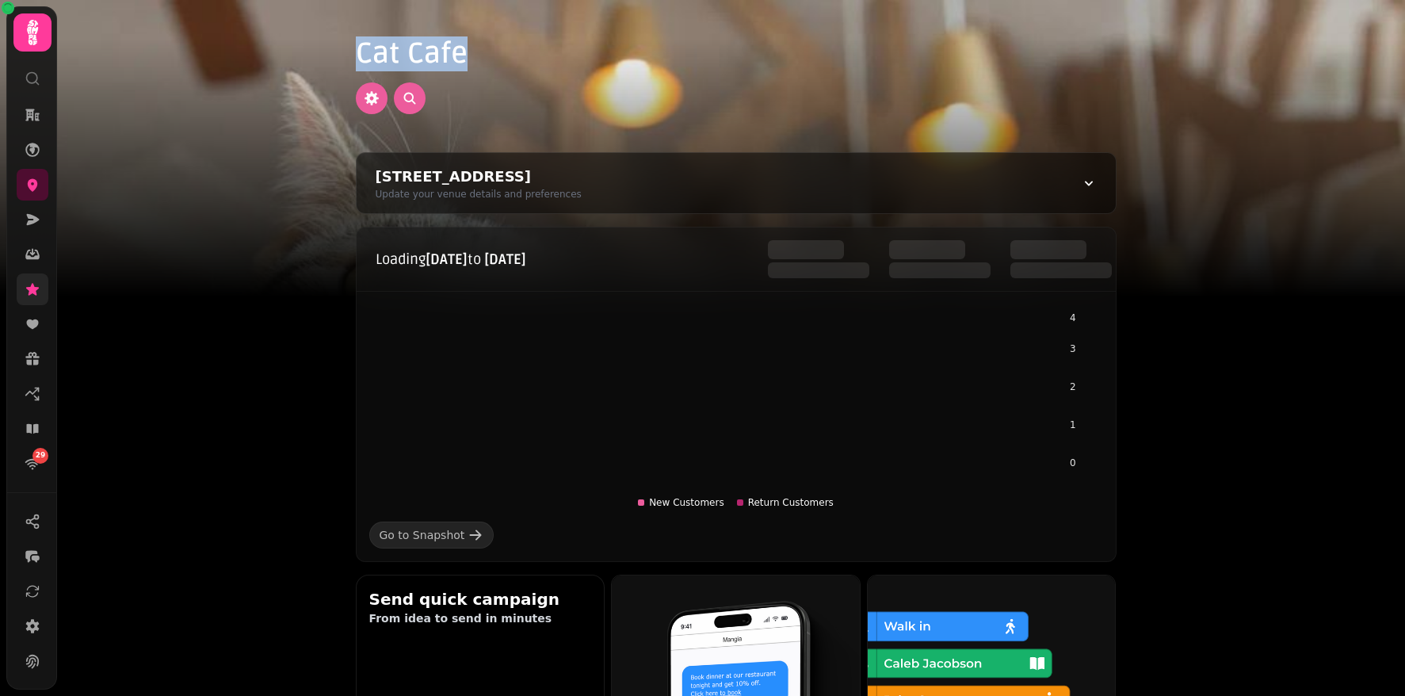
drag, startPoint x: 471, startPoint y: 54, endPoint x: 346, endPoint y: 43, distance: 125.7
click at [346, 43] on div "Cat Cafe" at bounding box center [735, 76] width 811 height 152
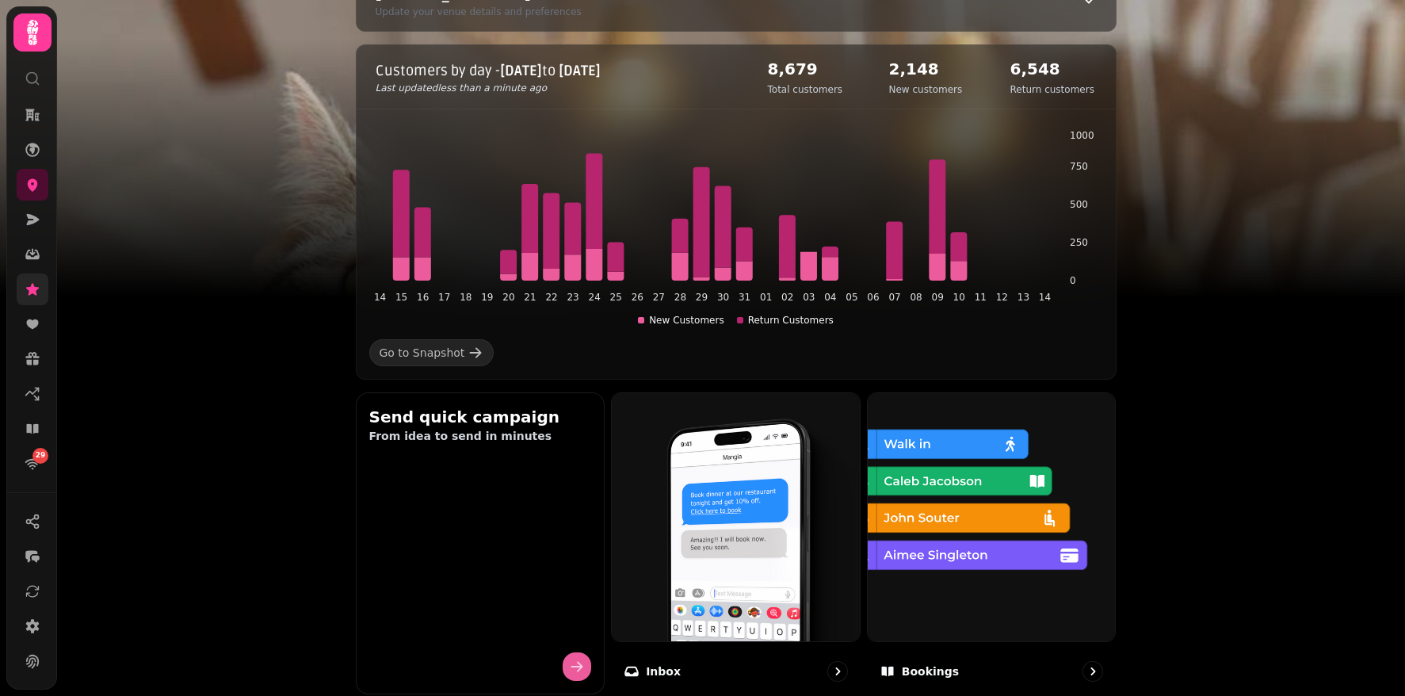
scroll to position [169, 0]
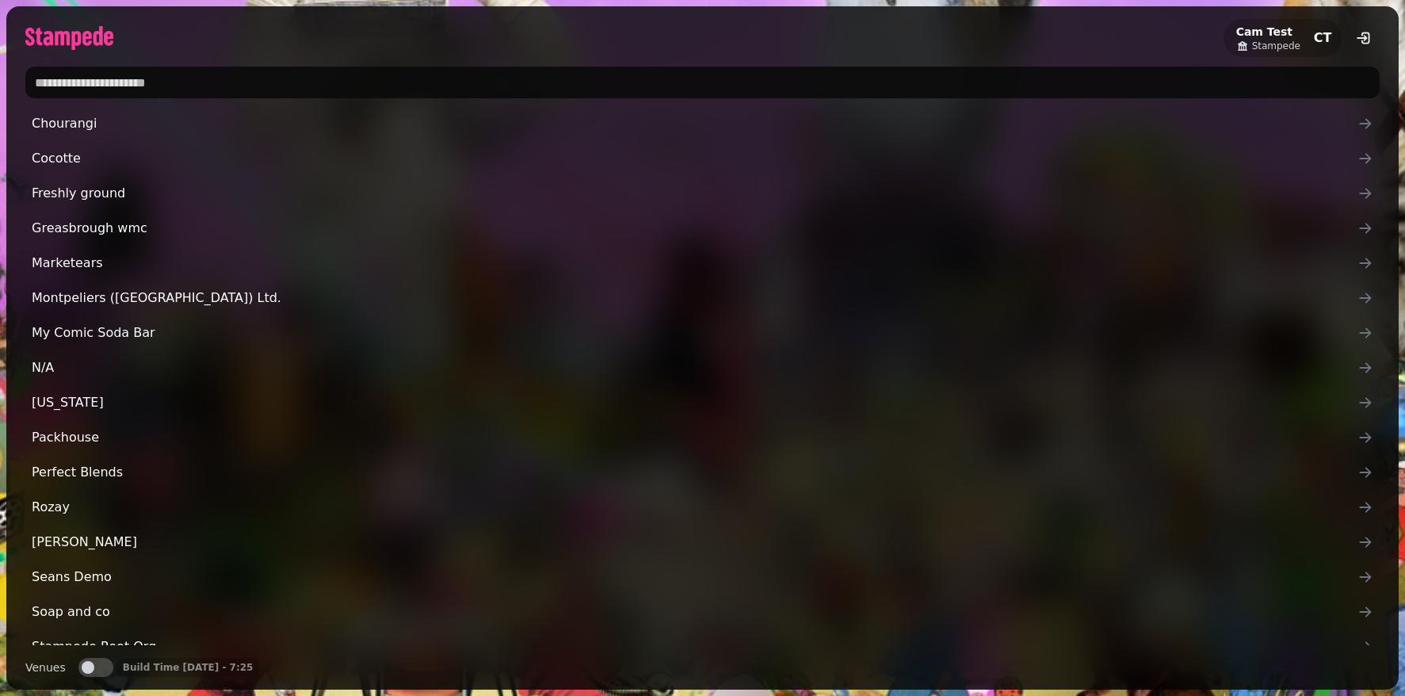
click at [119, 82] on input "text" at bounding box center [702, 83] width 1354 height 32
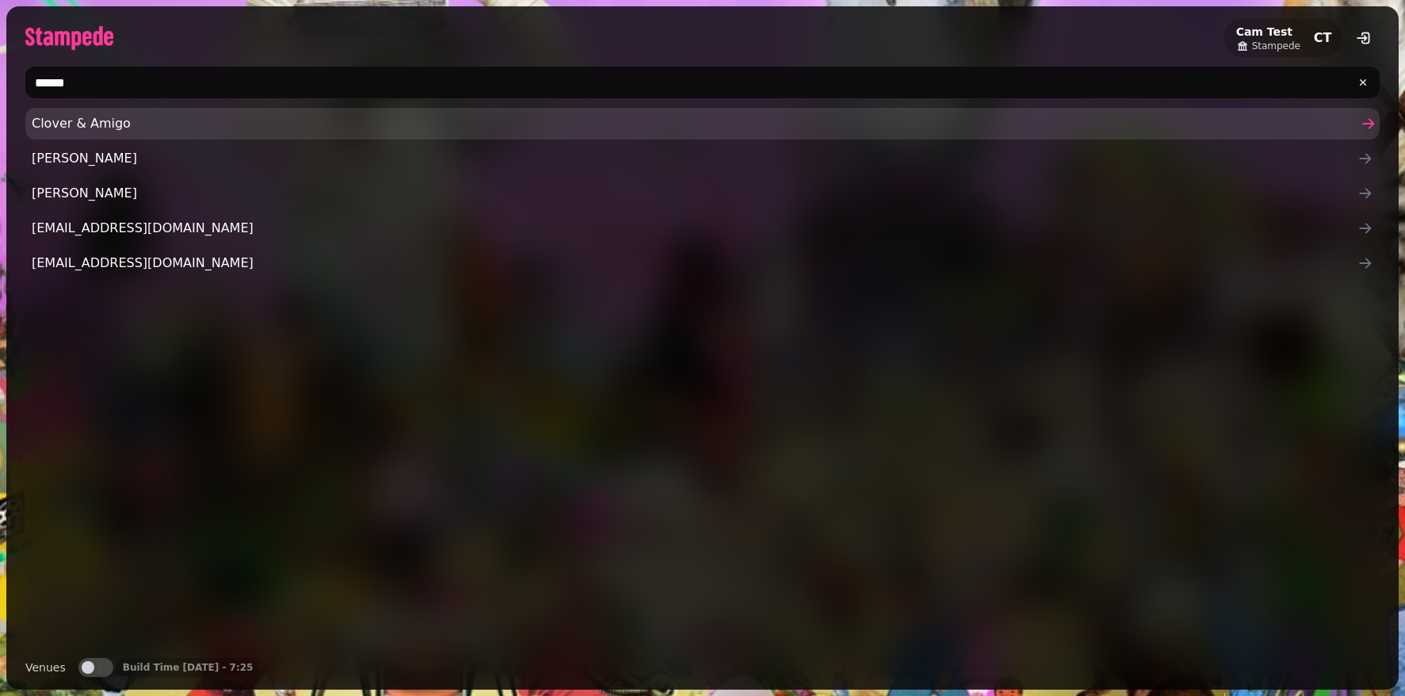
type input "******"
click at [90, 120] on span "Clover & Amigo" at bounding box center [694, 123] width 1325 height 19
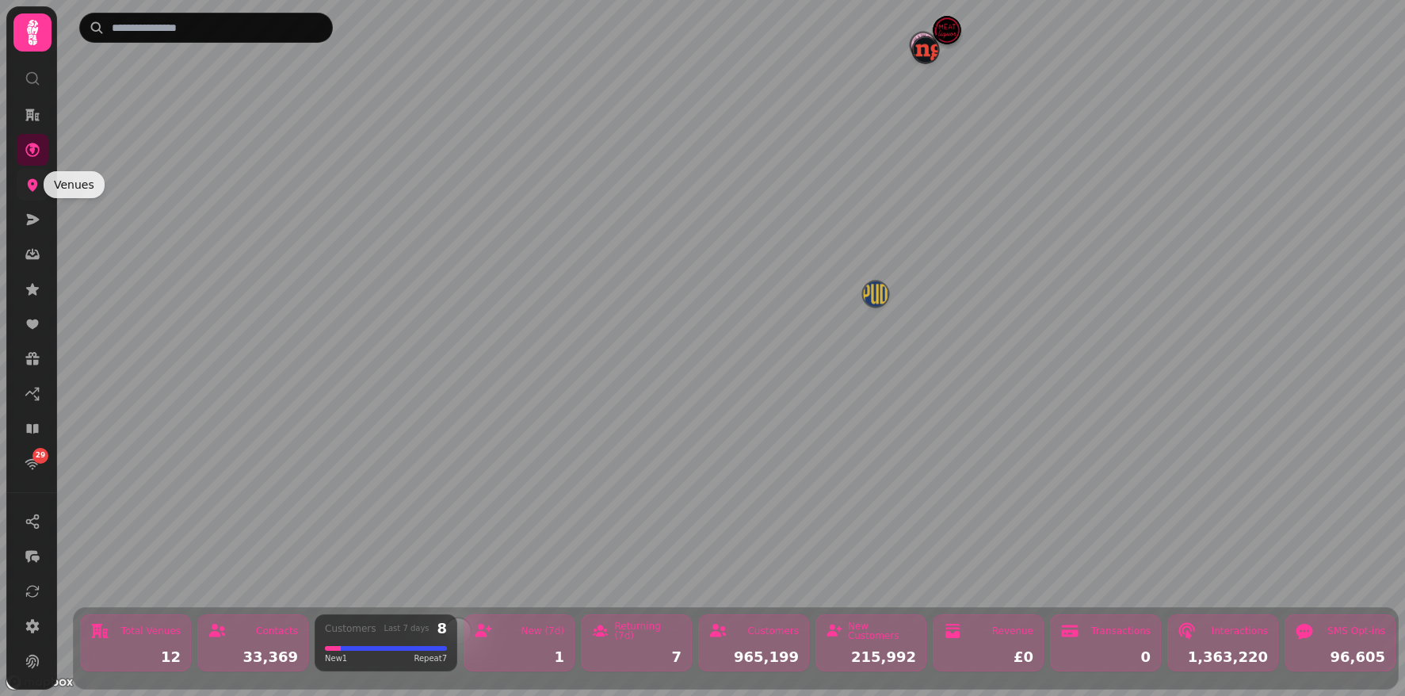
click at [29, 186] on icon at bounding box center [33, 185] width 10 height 13
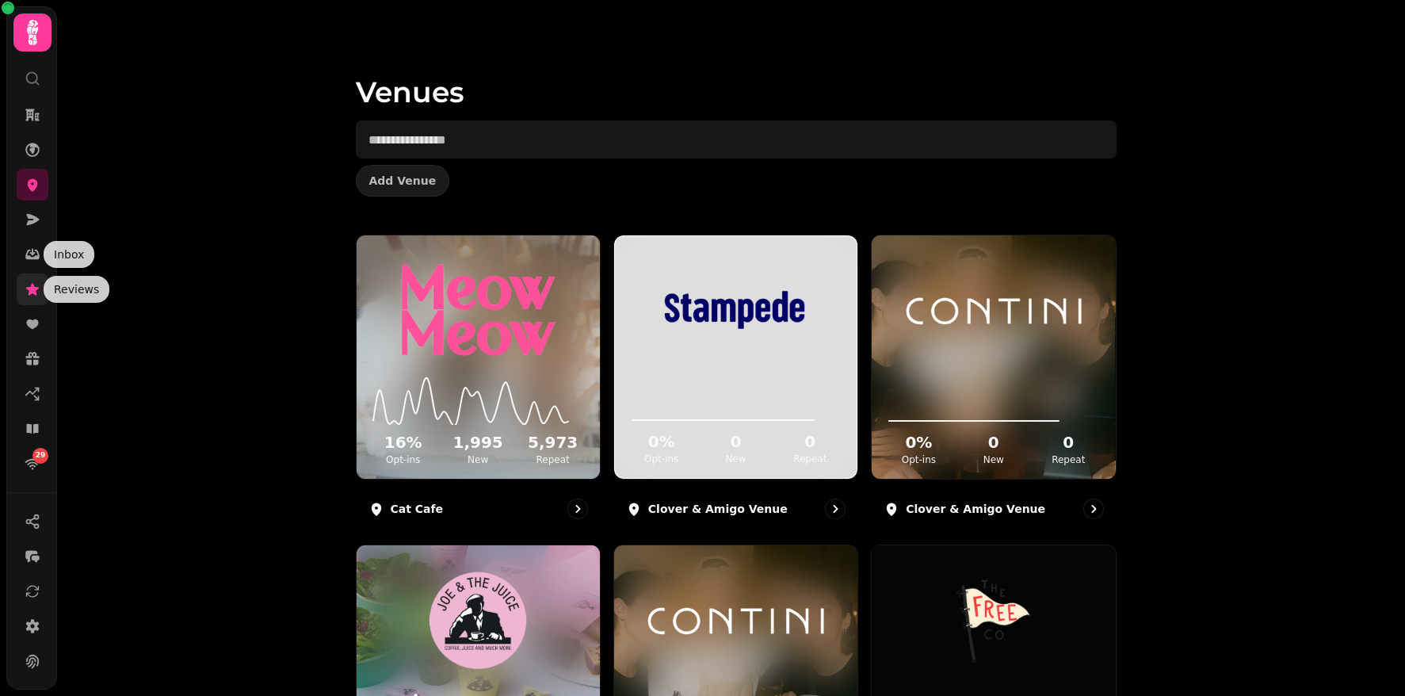
click at [38, 289] on icon at bounding box center [33, 289] width 16 height 16
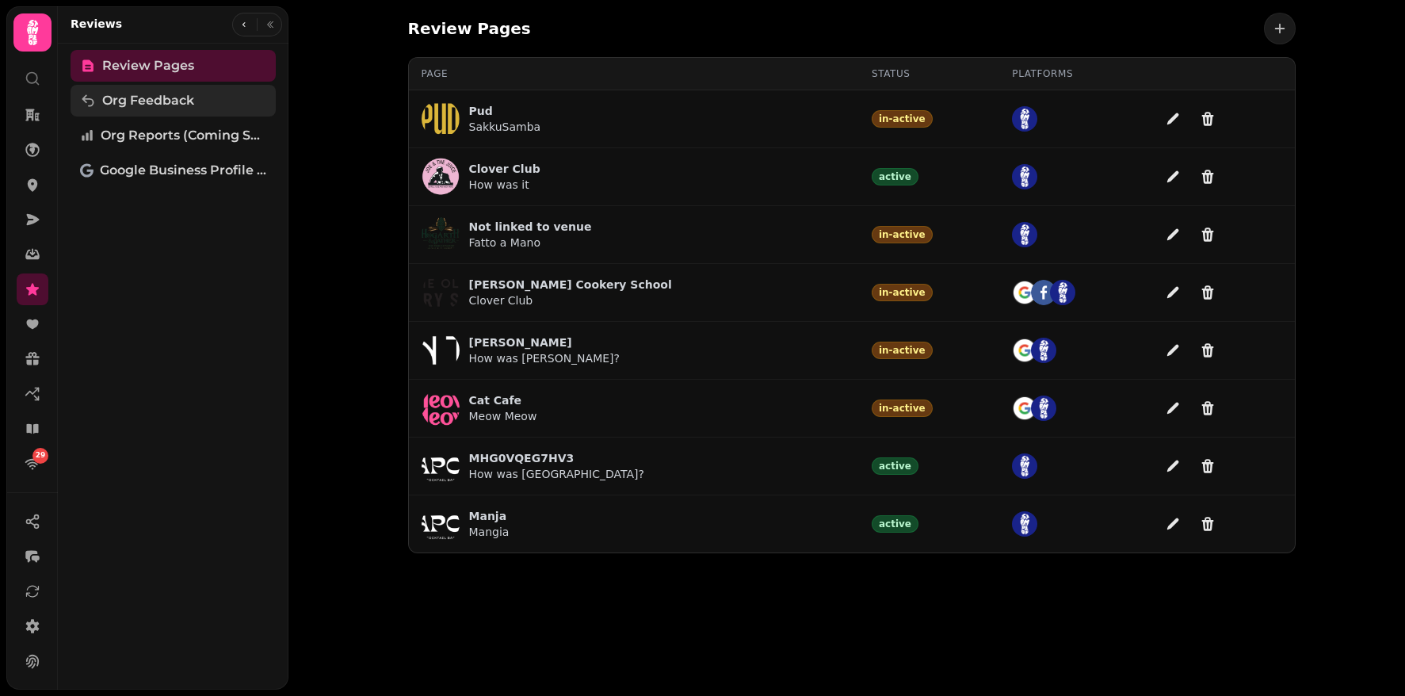
click at [179, 101] on span "Org Feedback" at bounding box center [148, 100] width 92 height 19
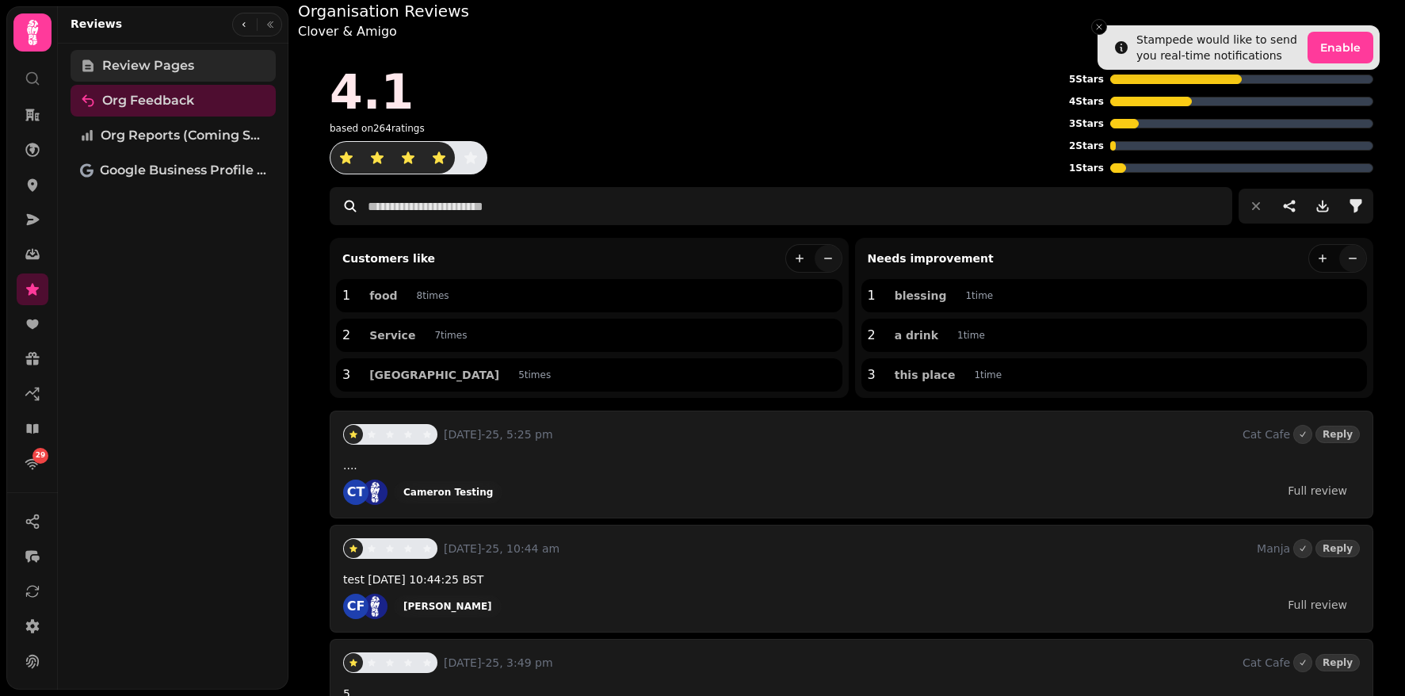
click at [147, 71] on span "Review Pages" at bounding box center [148, 65] width 92 height 19
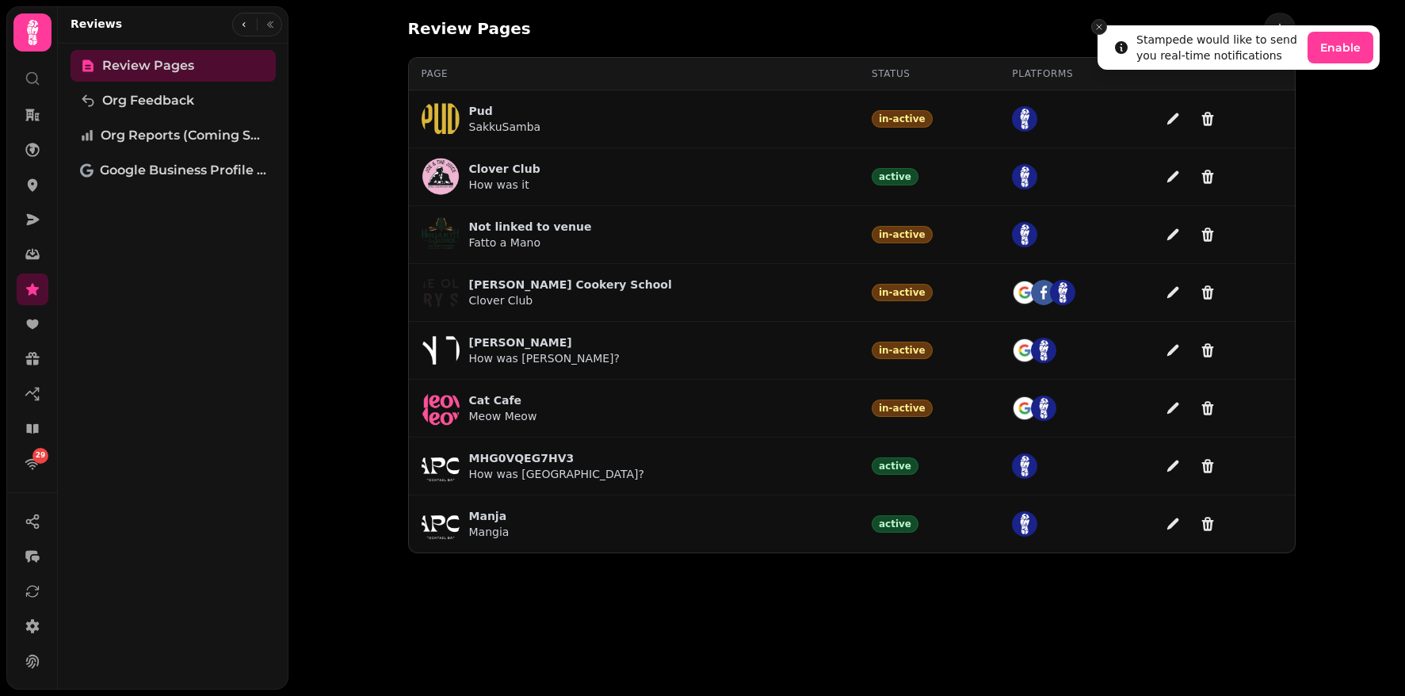
click at [1099, 26] on line "Close toast" at bounding box center [1098, 27] width 5 height 5
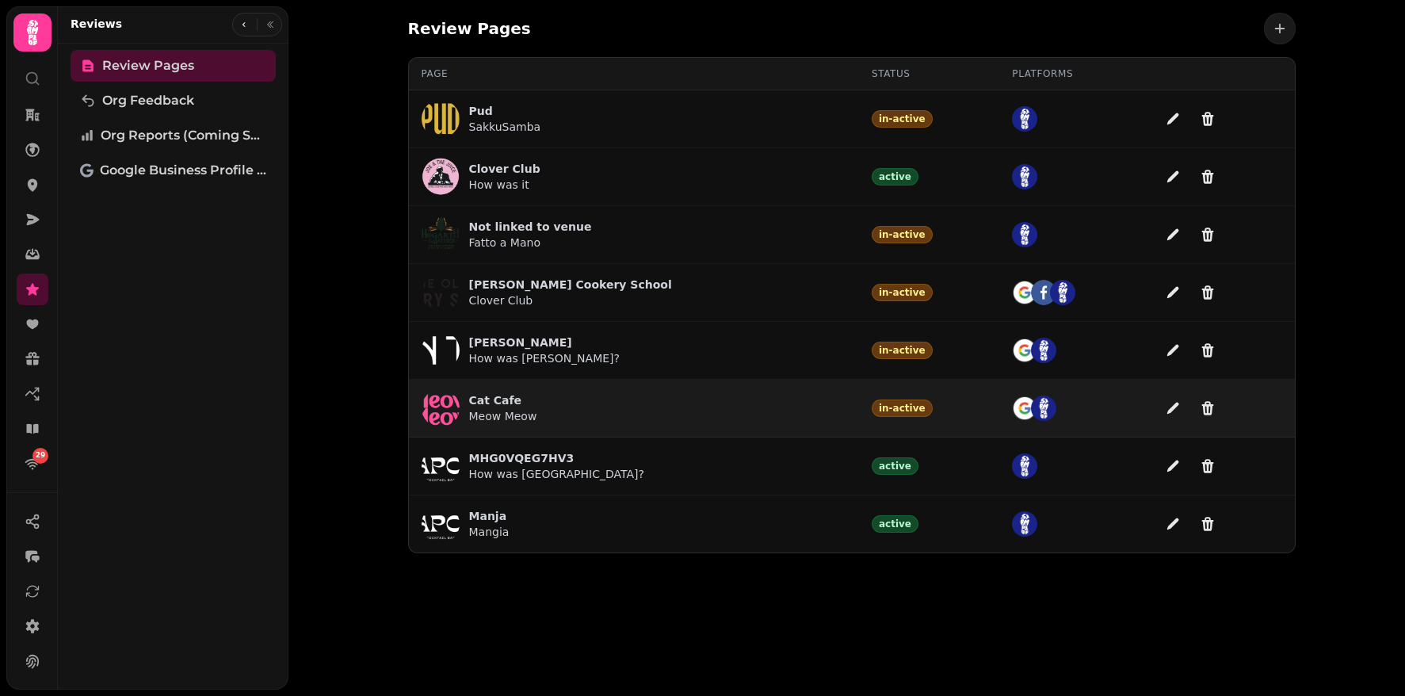
click at [492, 405] on p "Cat Cafe" at bounding box center [503, 400] width 68 height 16
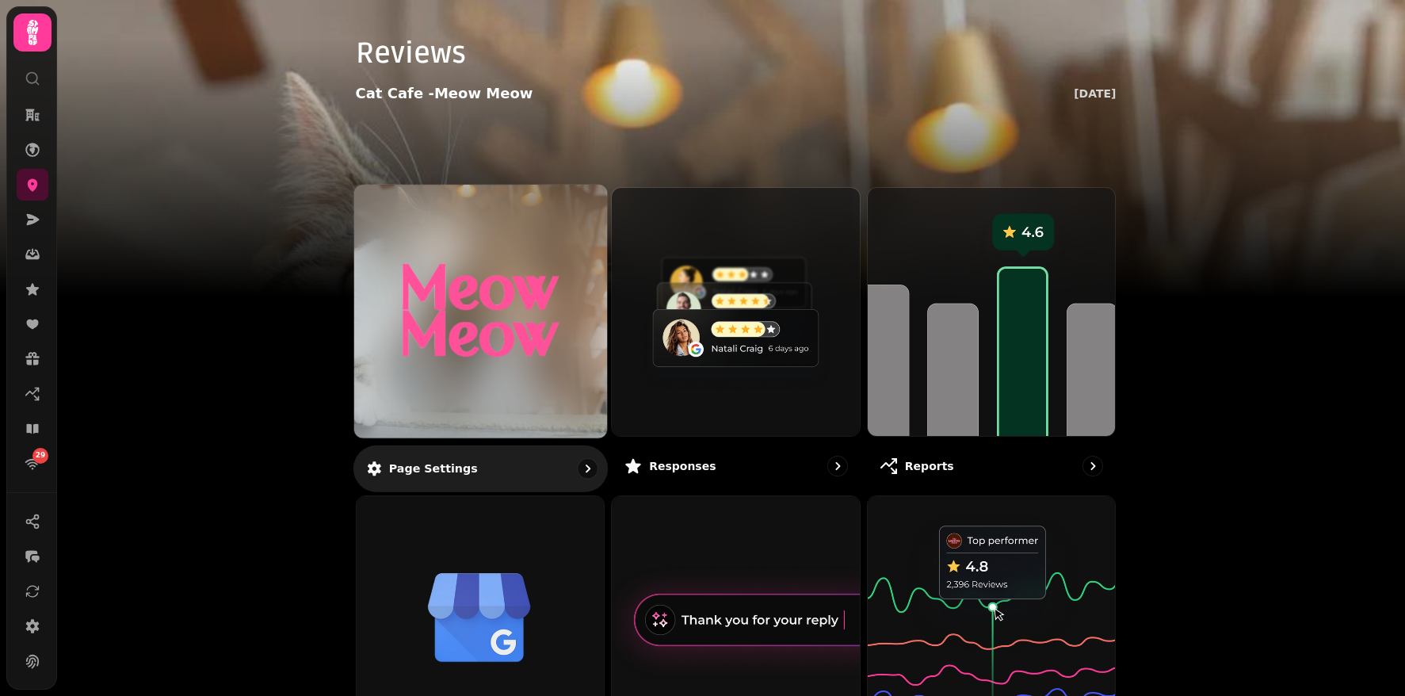
click at [517, 387] on div at bounding box center [479, 311] width 253 height 253
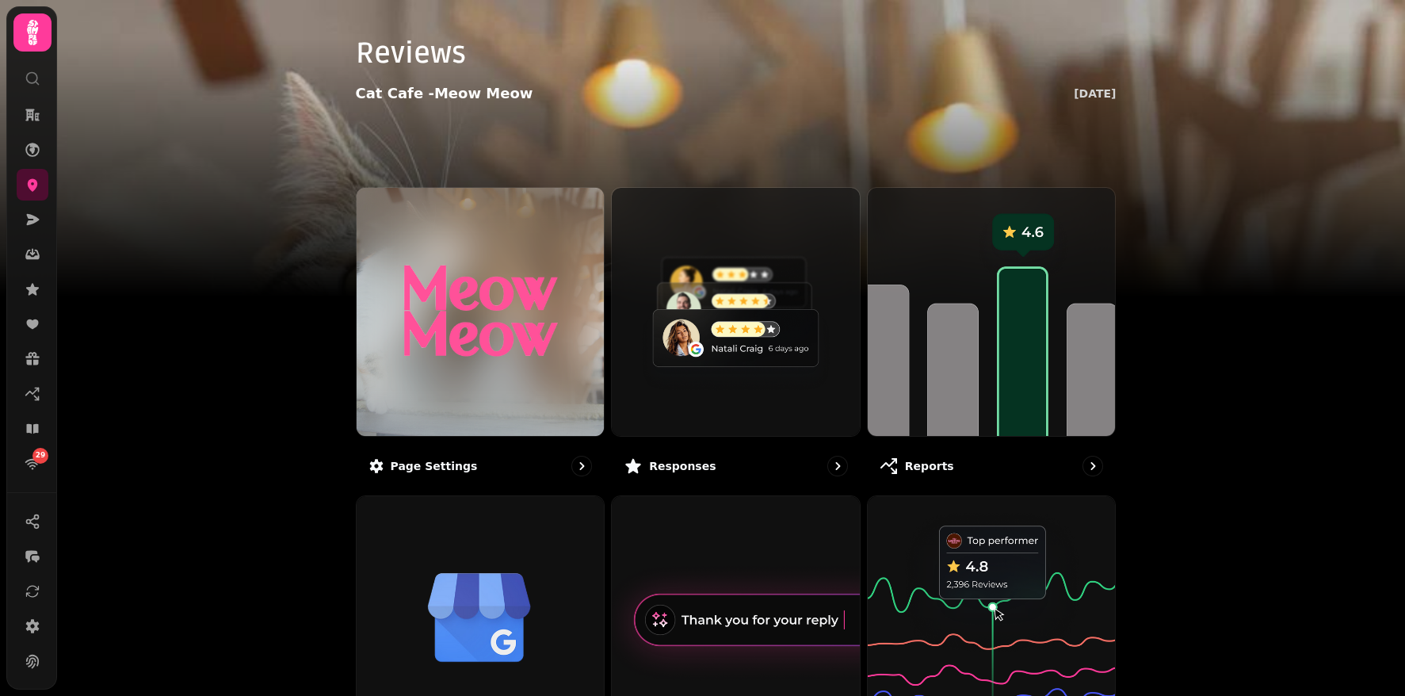
click at [244, 435] on div "Reviews Cat Cafe - Meow Meow Thu 14 Aug, 2025 Open Drawer Page settings Respons…" at bounding box center [731, 348] width 1348 height 696
click at [35, 185] on icon at bounding box center [33, 185] width 10 height 13
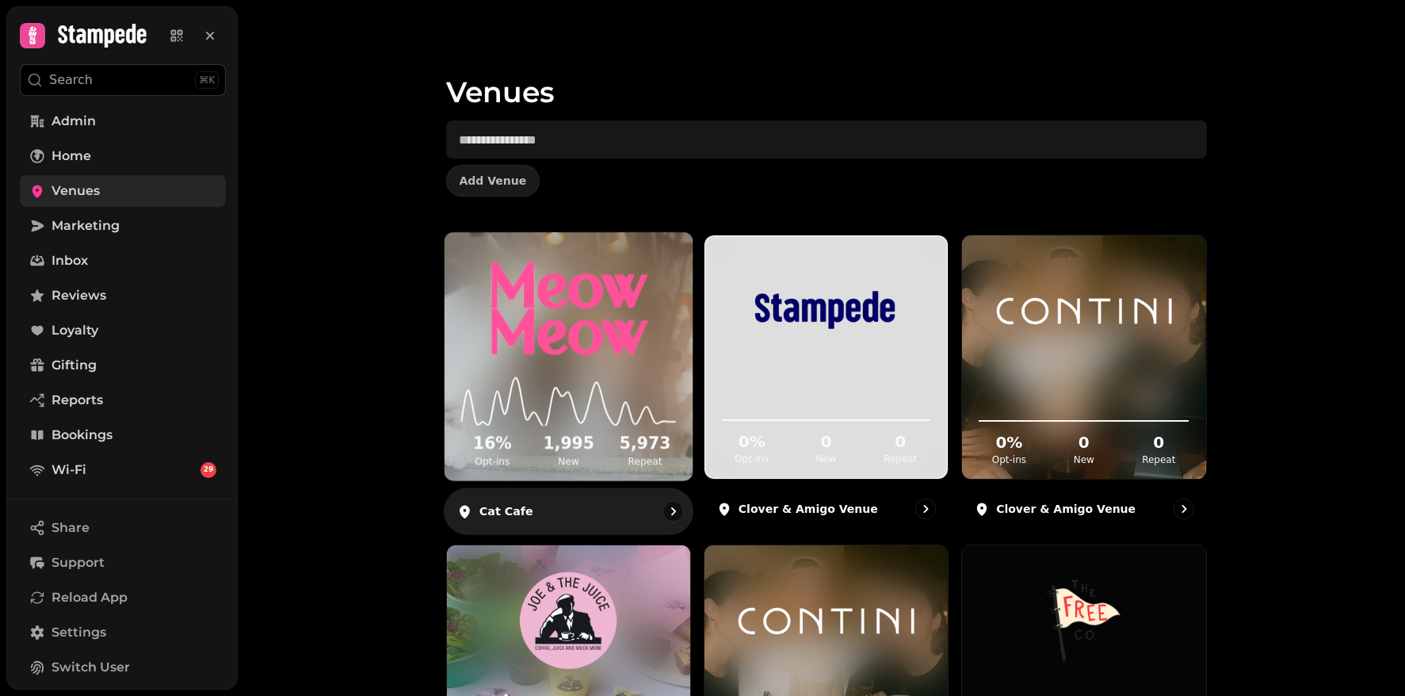
click at [632, 349] on img at bounding box center [568, 309] width 186 height 104
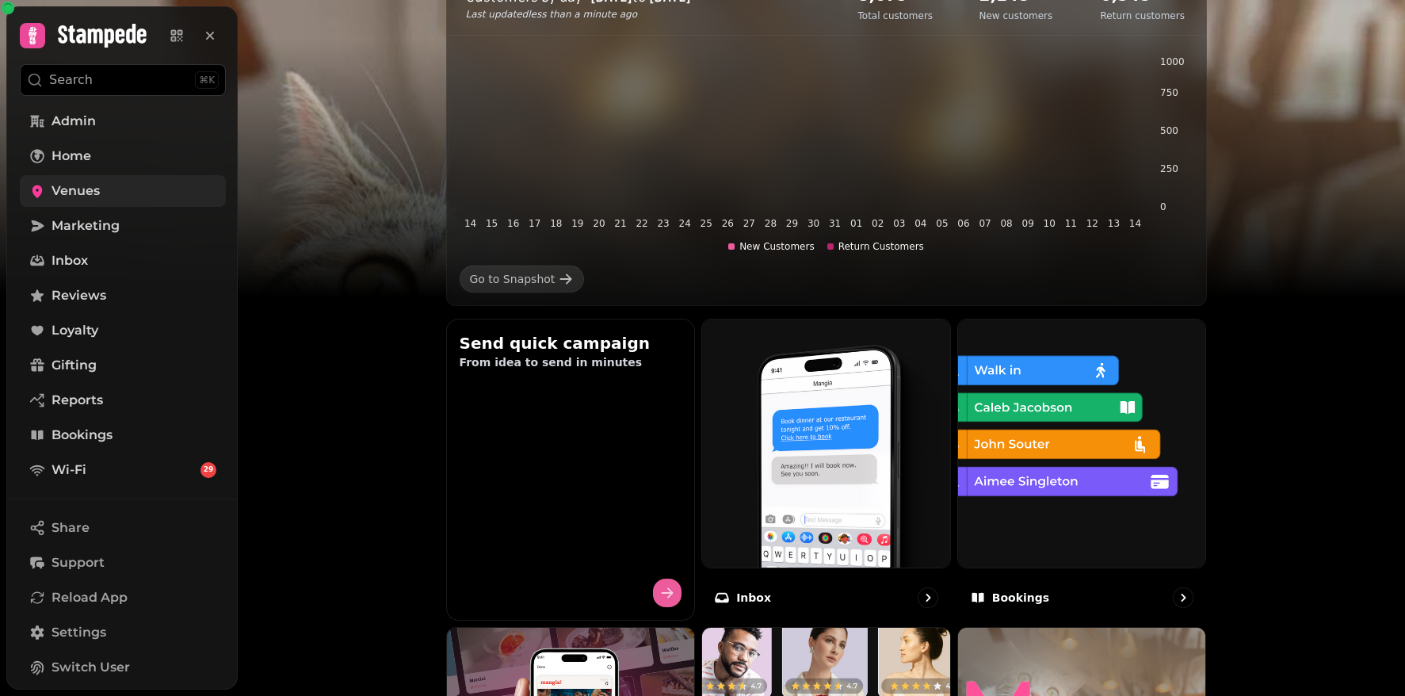
scroll to position [337, 0]
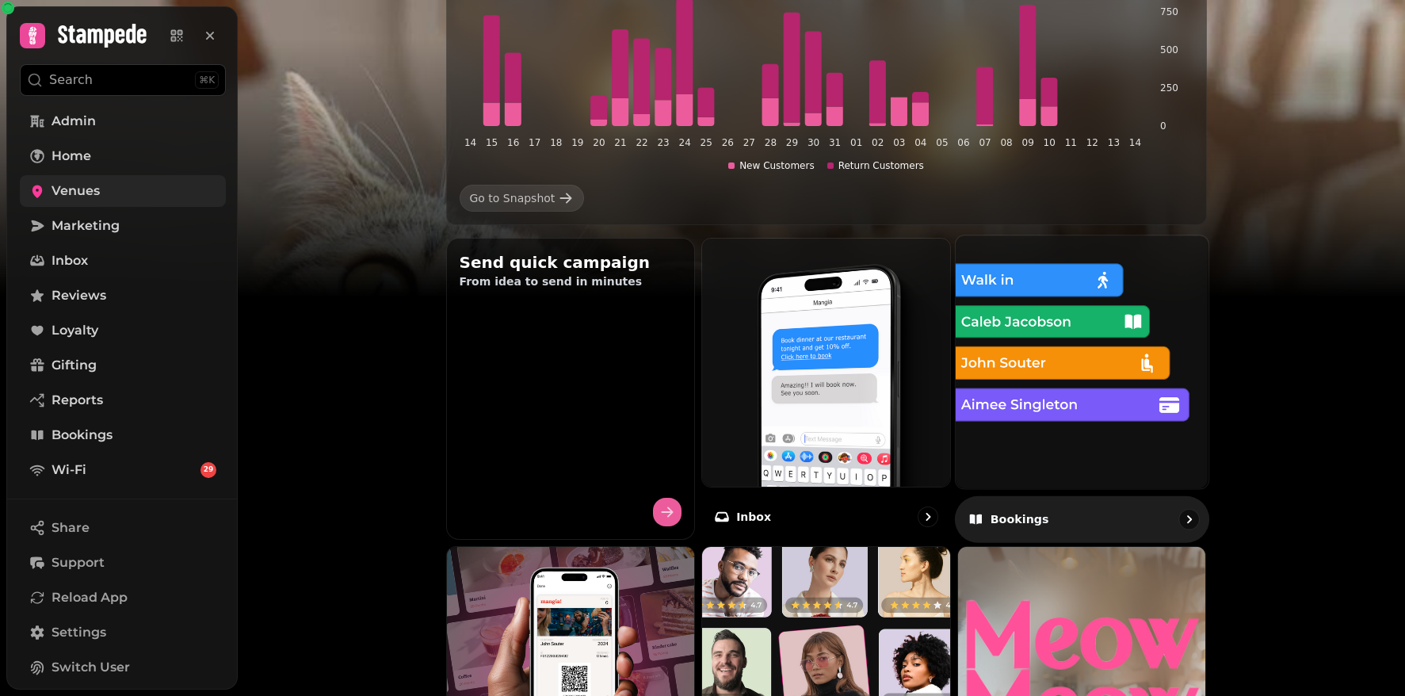
click at [1053, 441] on img at bounding box center [1082, 362] width 278 height 278
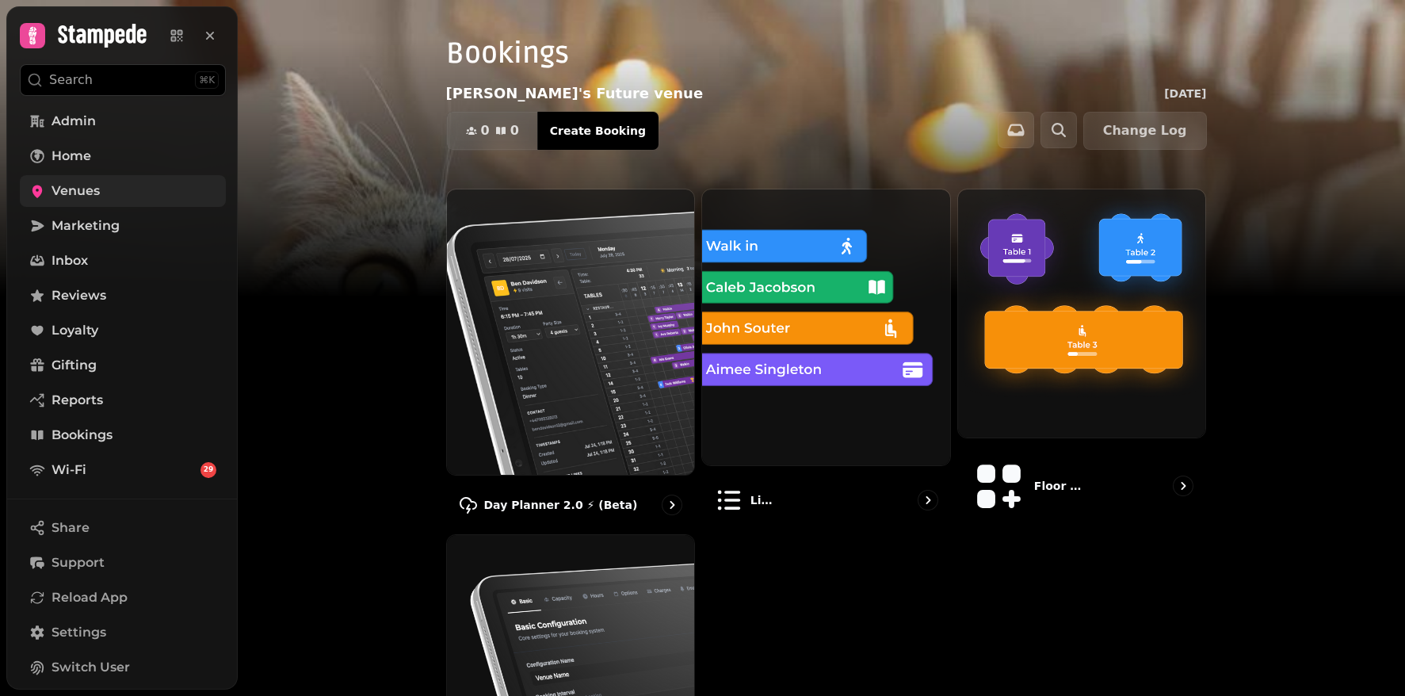
click at [74, 197] on span "Venues" at bounding box center [75, 190] width 48 height 19
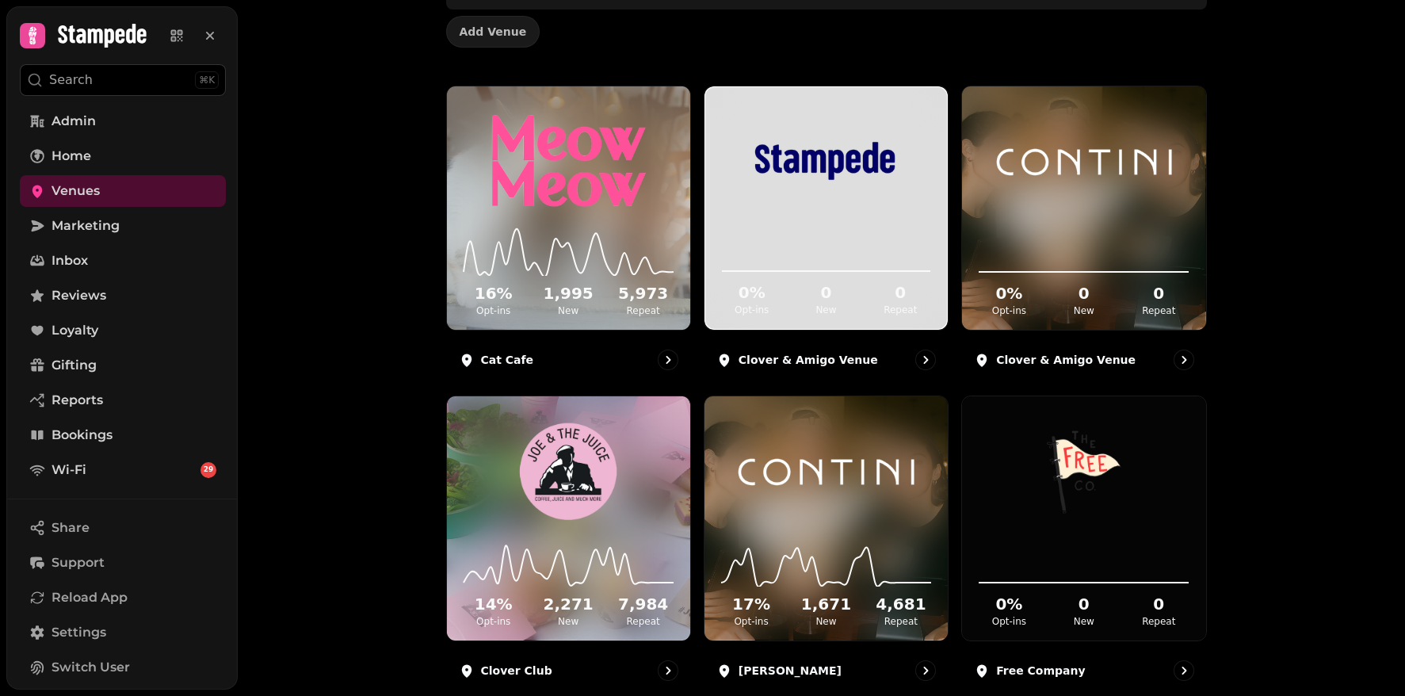
scroll to position [150, 0]
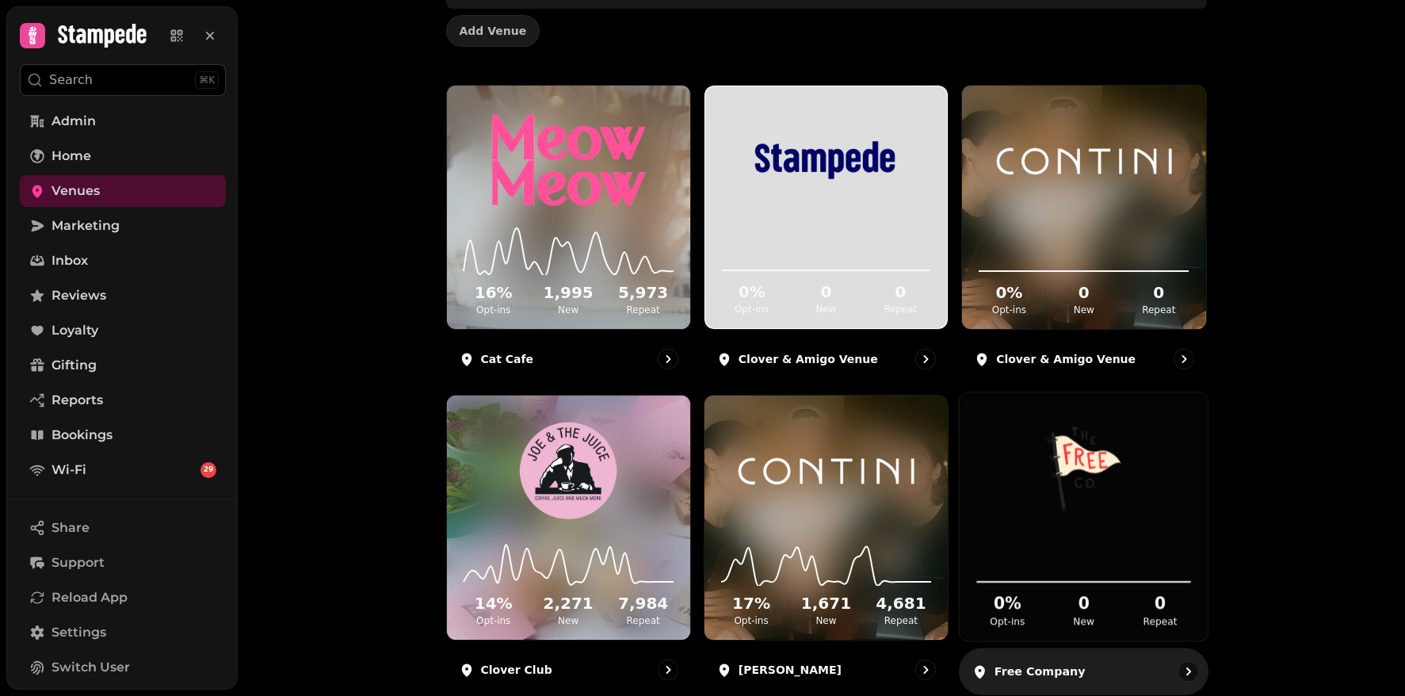
click at [1128, 510] on img at bounding box center [1083, 470] width 186 height 104
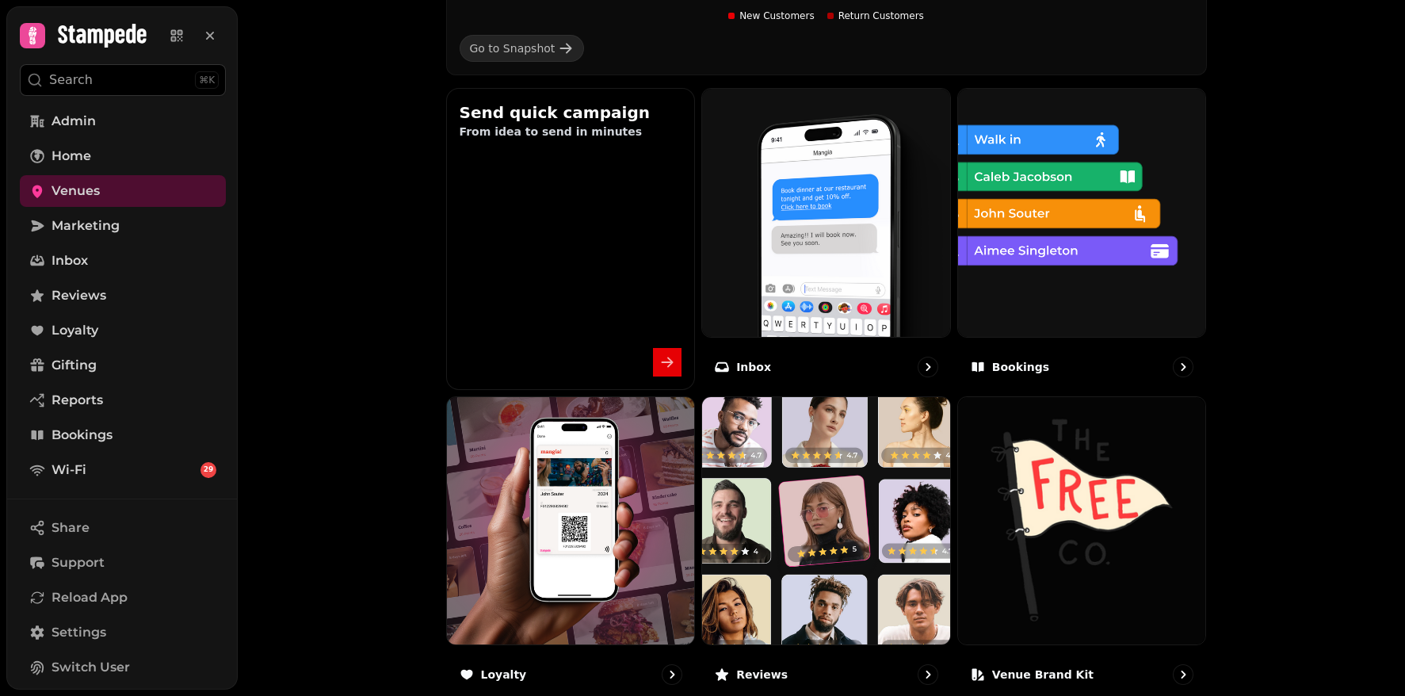
scroll to position [555, 0]
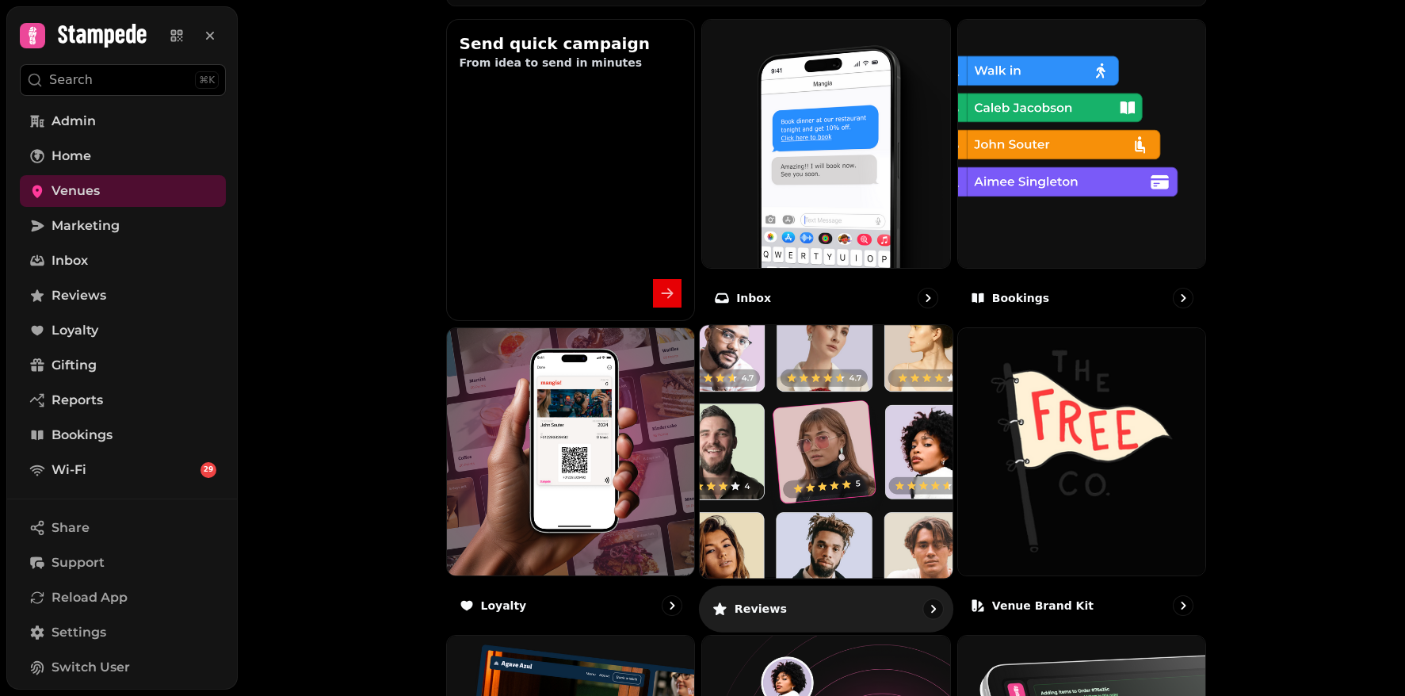
click at [804, 528] on img at bounding box center [826, 451] width 278 height 278
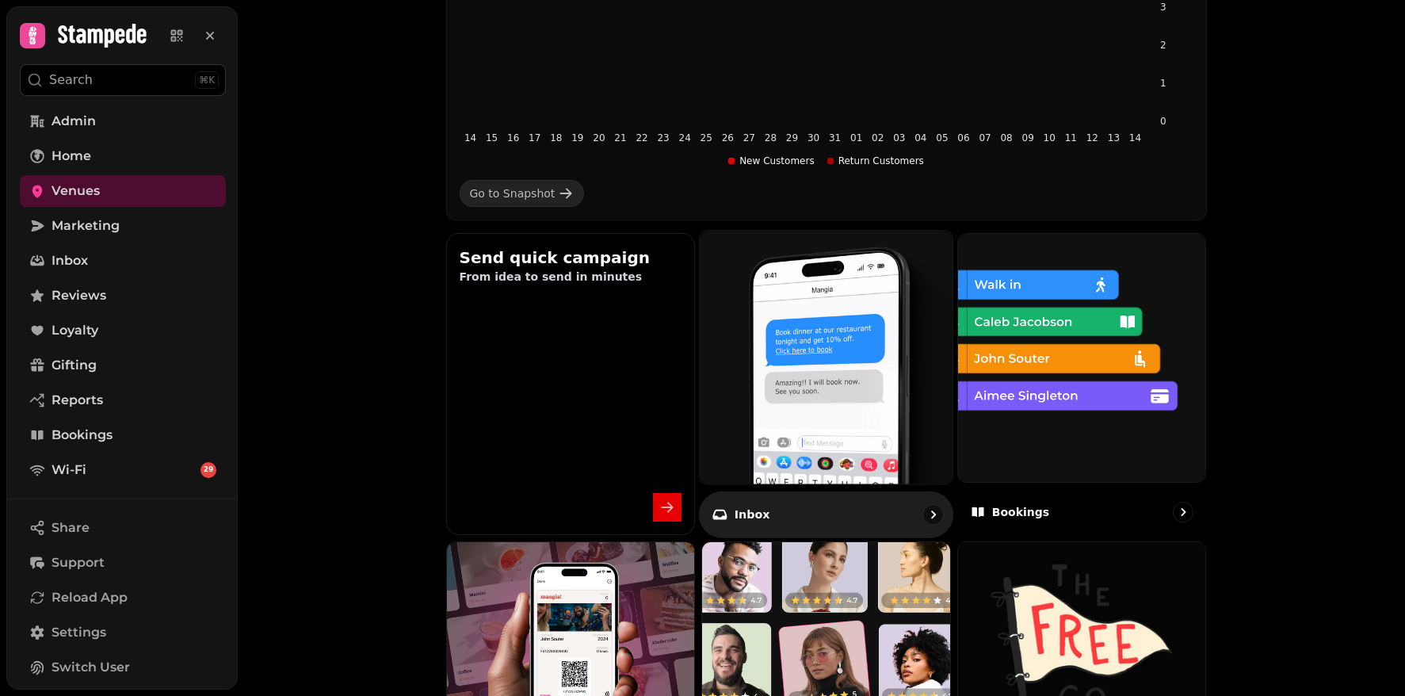
scroll to position [484, 0]
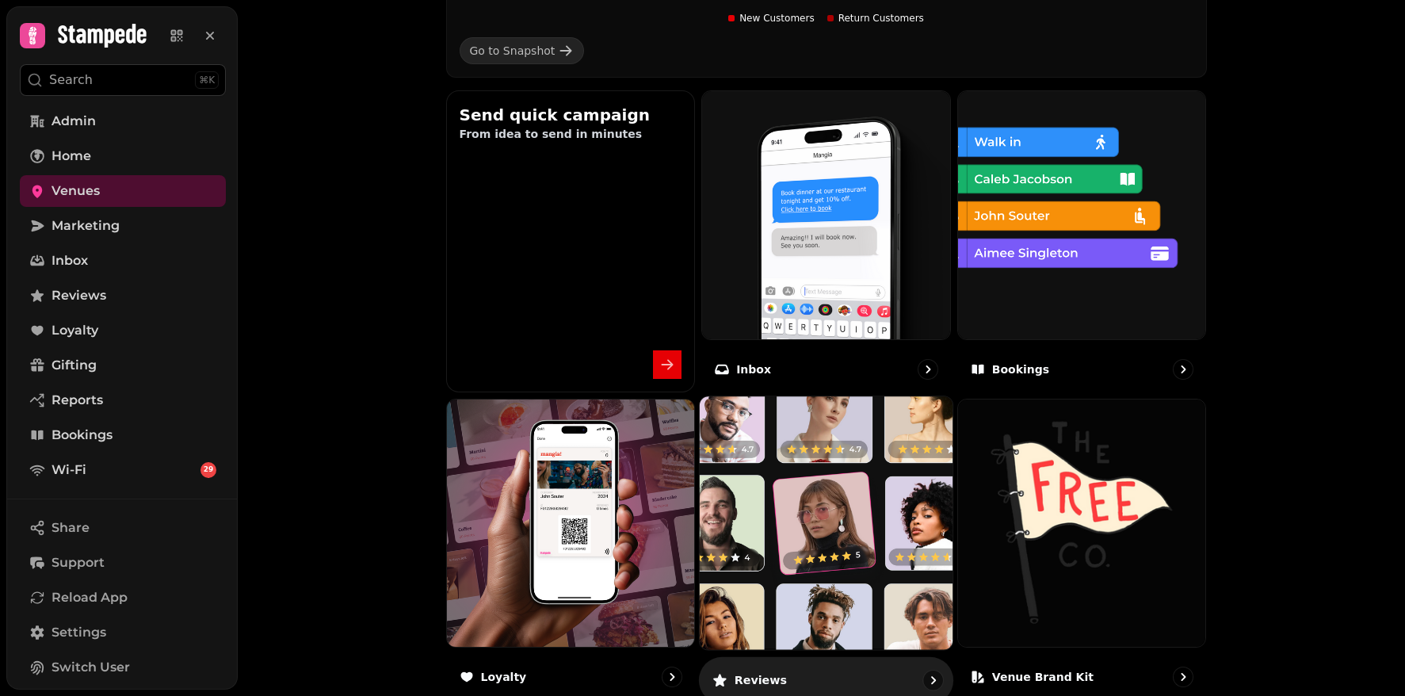
click at [836, 531] on img at bounding box center [826, 522] width 278 height 278
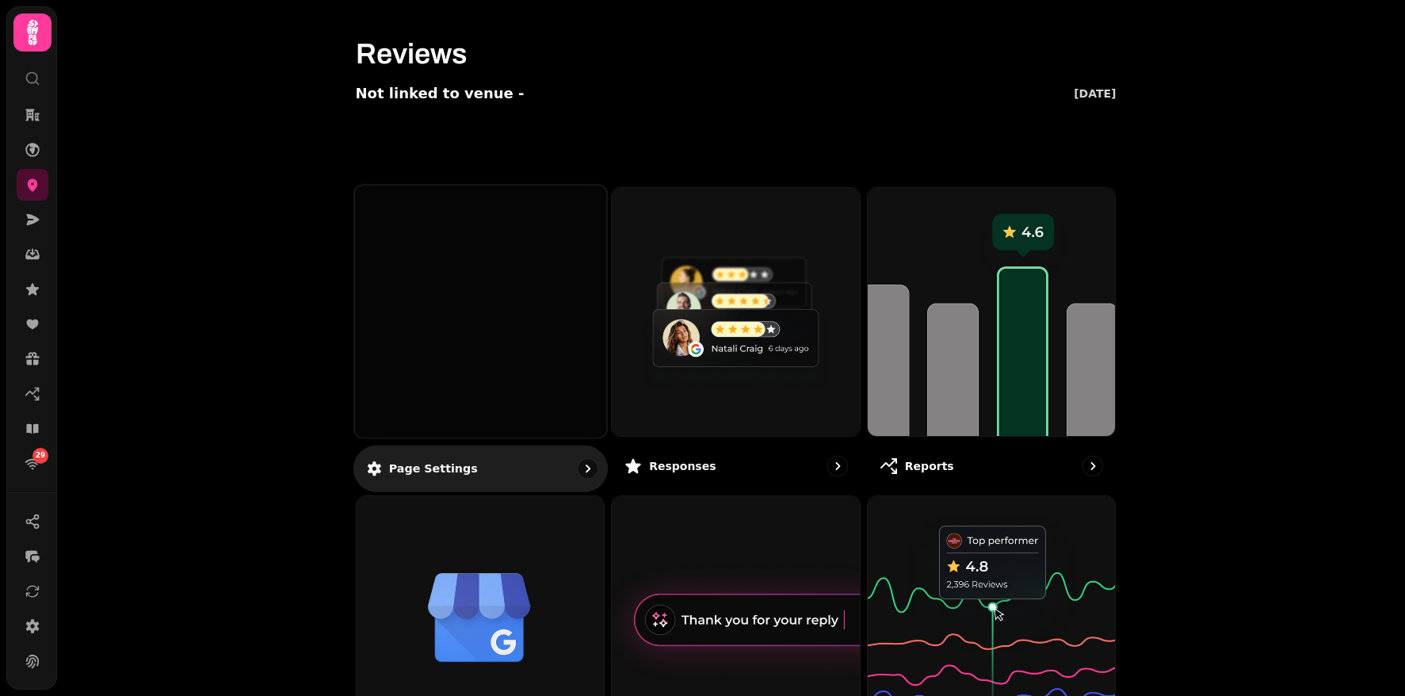
click at [516, 398] on div at bounding box center [479, 310] width 251 height 251
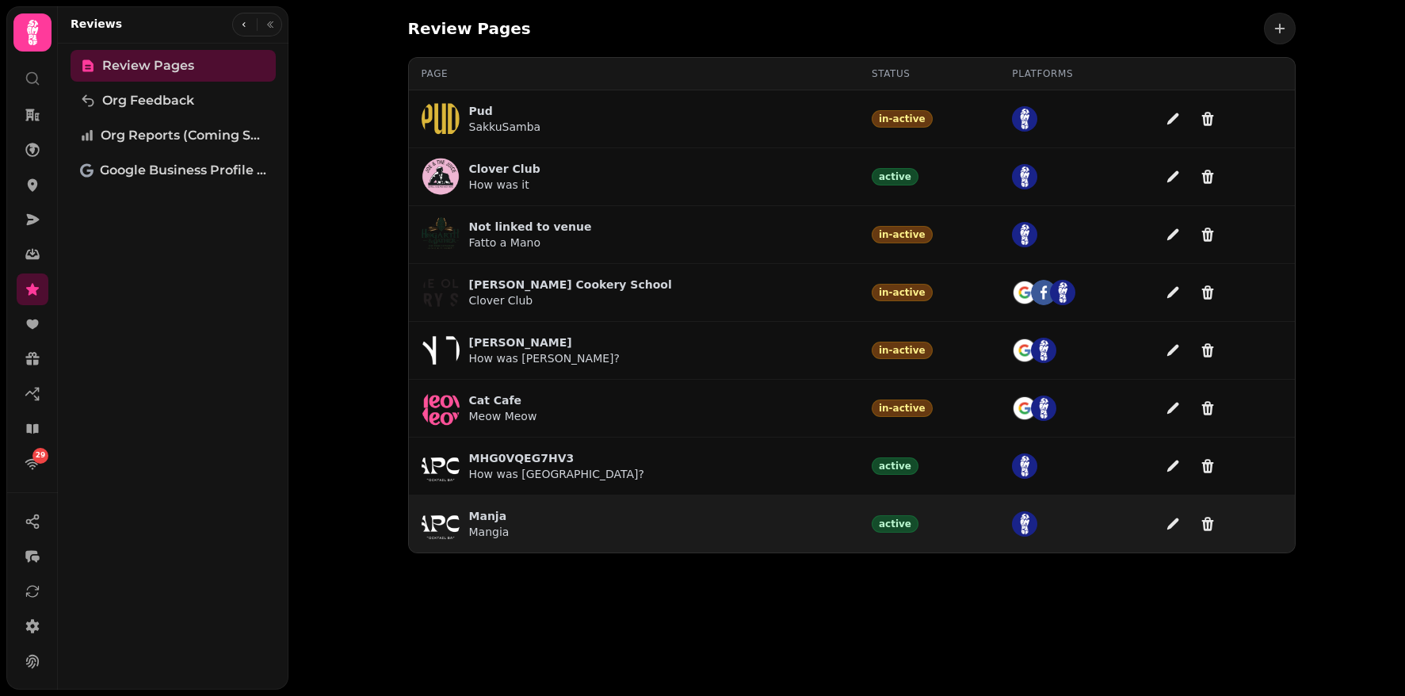
click at [514, 525] on div "[PERSON_NAME]" at bounding box center [633, 524] width 425 height 38
click at [479, 517] on p "Manja" at bounding box center [489, 516] width 40 height 16
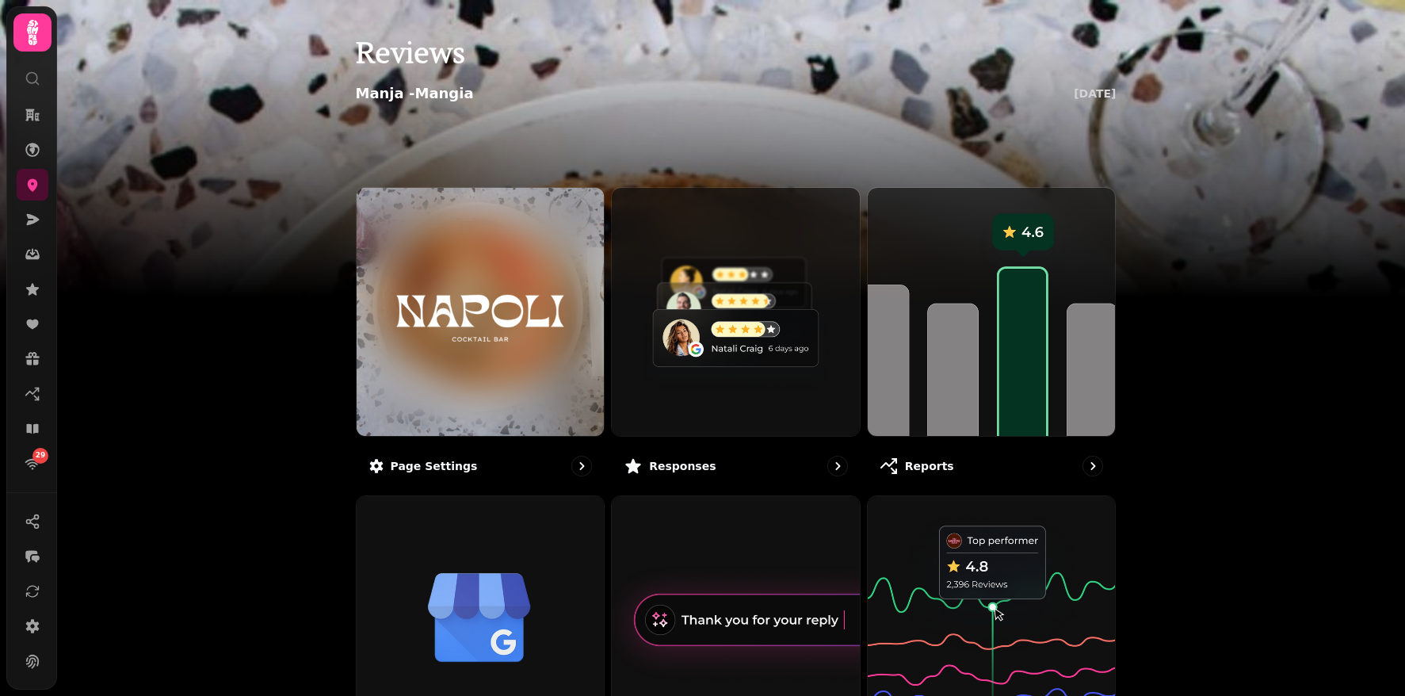
click at [151, 211] on img at bounding box center [702, 198] width 1405 height 396
click at [158, 135] on img at bounding box center [702, 198] width 1405 height 396
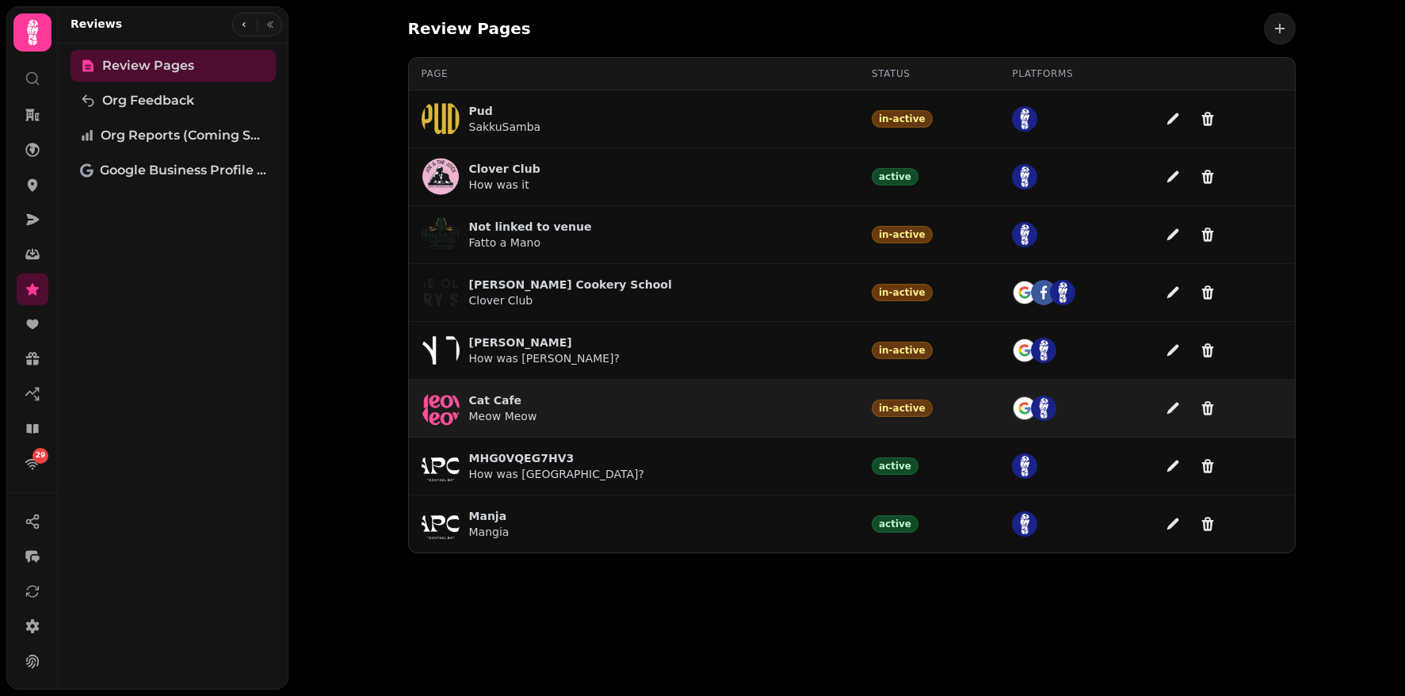
click at [491, 403] on p "Cat Cafe" at bounding box center [503, 400] width 68 height 16
